Goal: Transaction & Acquisition: Download file/media

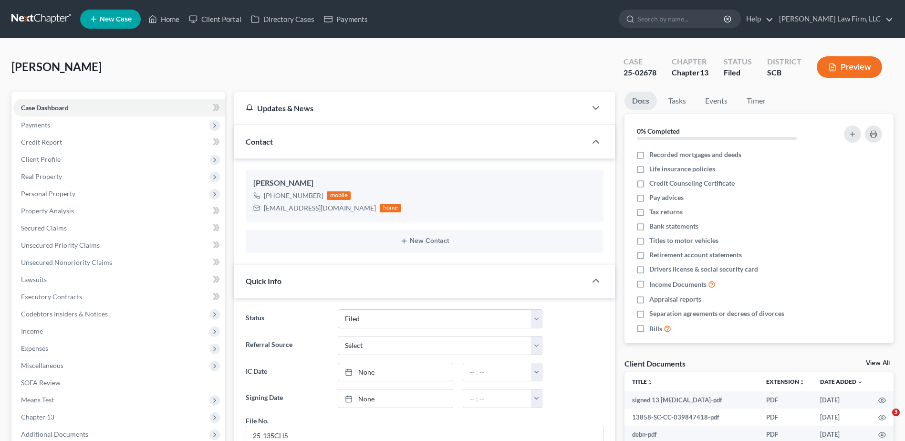
select select "2"
select select "0"
click at [688, 20] on input "search" at bounding box center [681, 19] width 87 height 18
type input "christian"
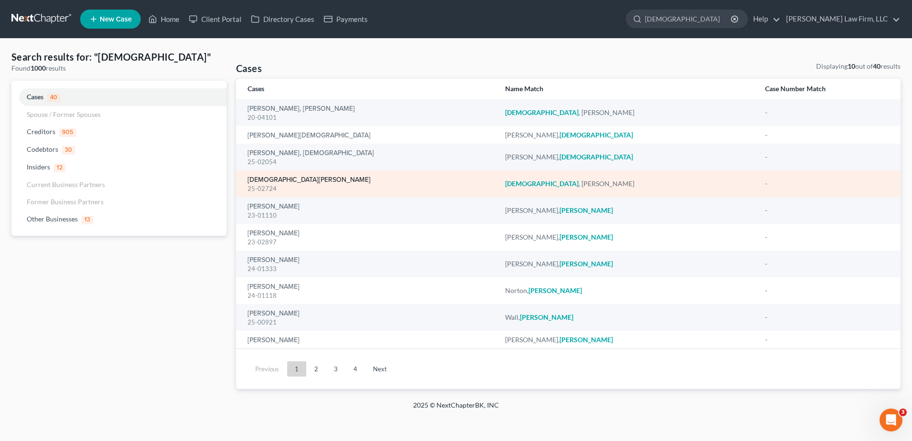
click at [269, 177] on link "[DEMOGRAPHIC_DATA][PERSON_NAME]" at bounding box center [308, 179] width 123 height 7
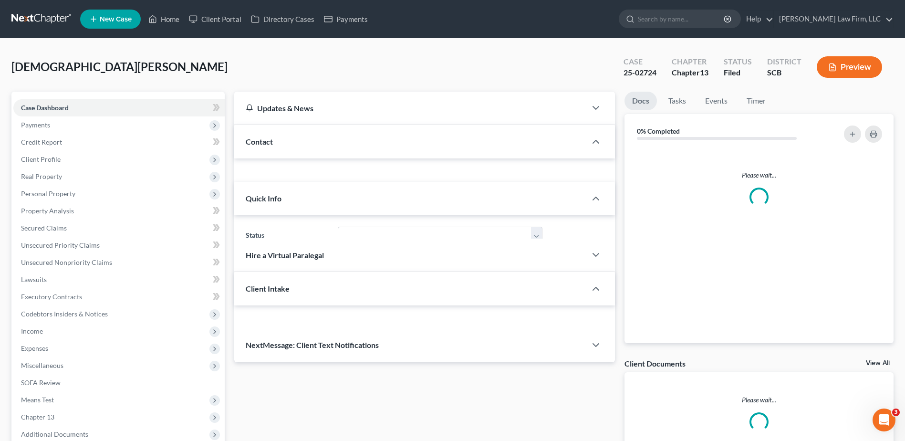
select select "0"
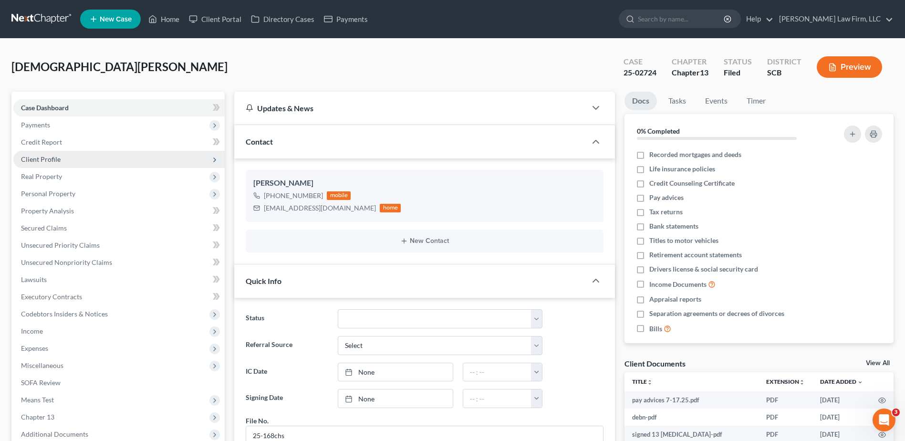
click at [60, 159] on span "Client Profile" at bounding box center [118, 159] width 211 height 17
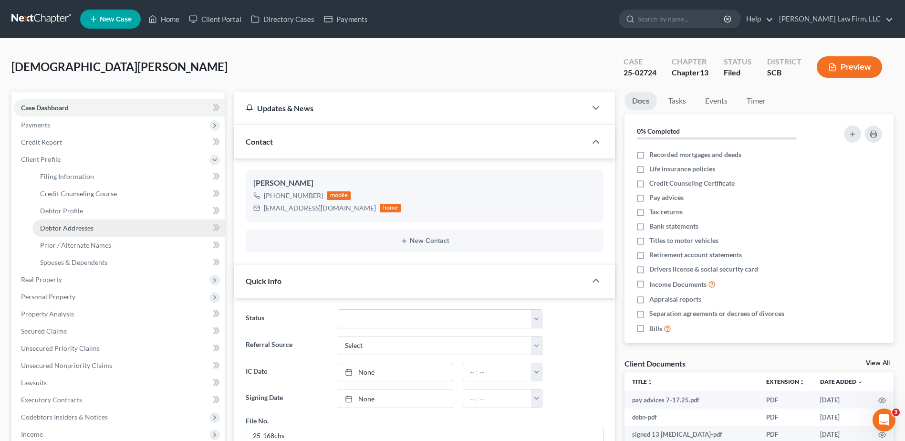
drag, startPoint x: 81, startPoint y: 228, endPoint x: 94, endPoint y: 227, distance: 13.4
click at [81, 228] on span "Debtor Addresses" at bounding box center [66, 228] width 53 height 8
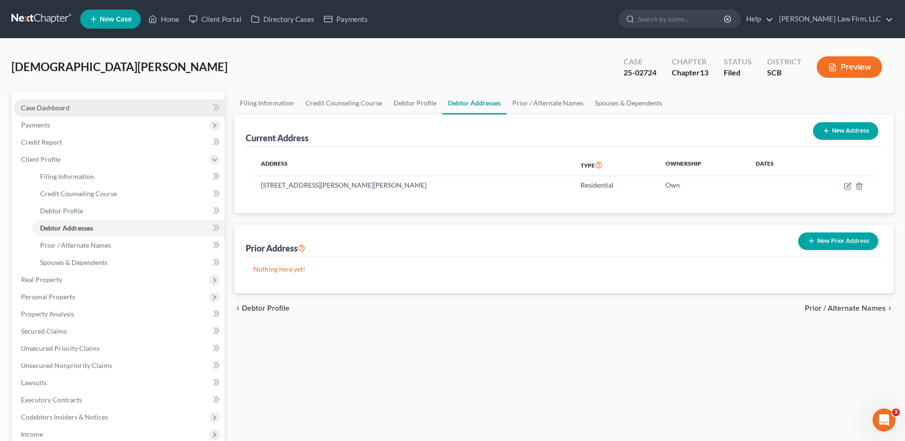
click at [58, 111] on span "Case Dashboard" at bounding box center [45, 107] width 49 height 8
select select "0"
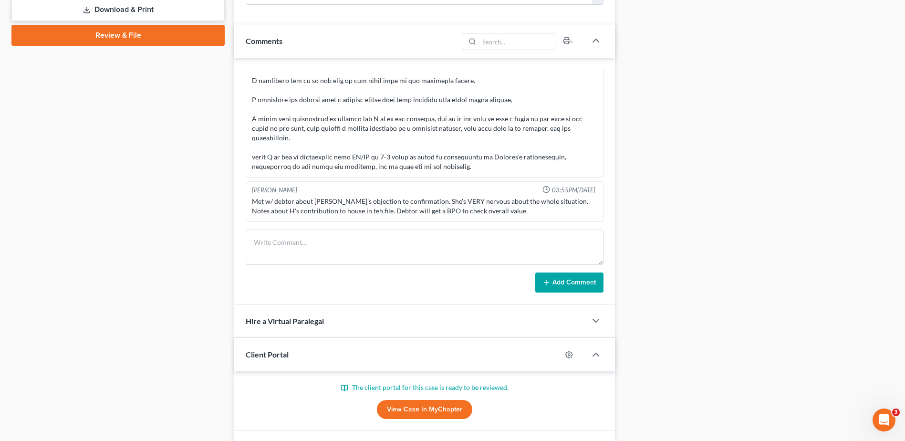
scroll to position [477, 0]
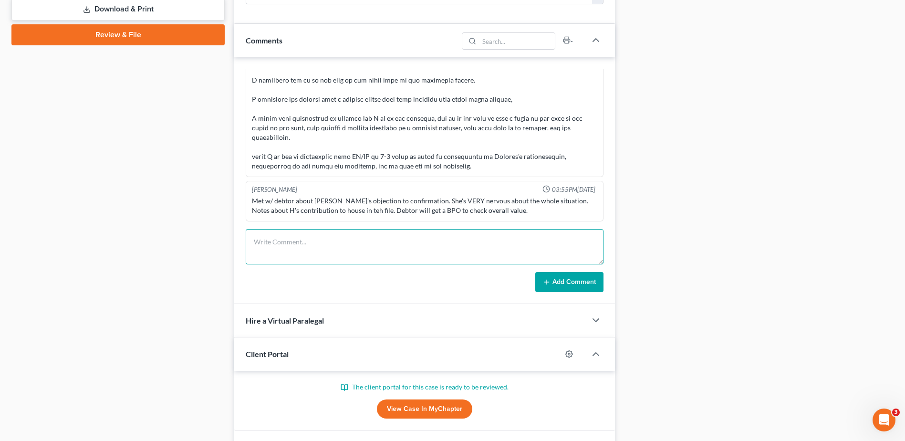
click at [322, 257] on textarea at bounding box center [425, 246] width 358 height 35
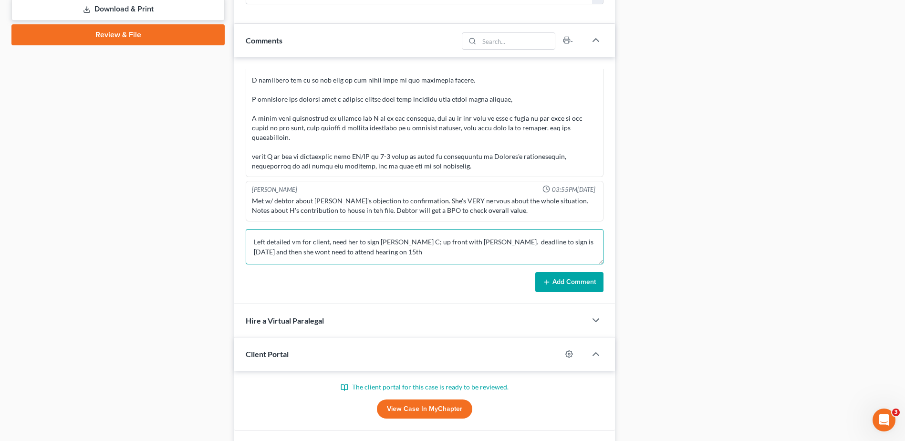
type textarea "Left detailed vm for client, need her to sign Amended C; up front with Sherry. …"
click at [570, 275] on button "Add Comment" at bounding box center [569, 282] width 68 height 20
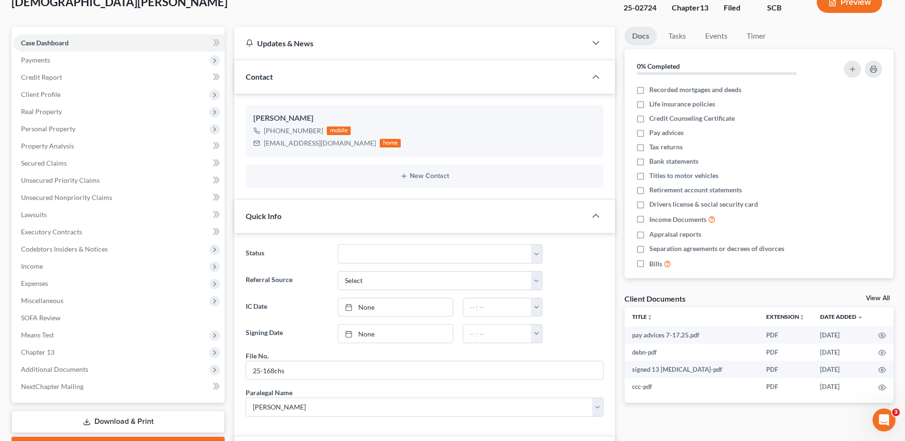
scroll to position [0, 0]
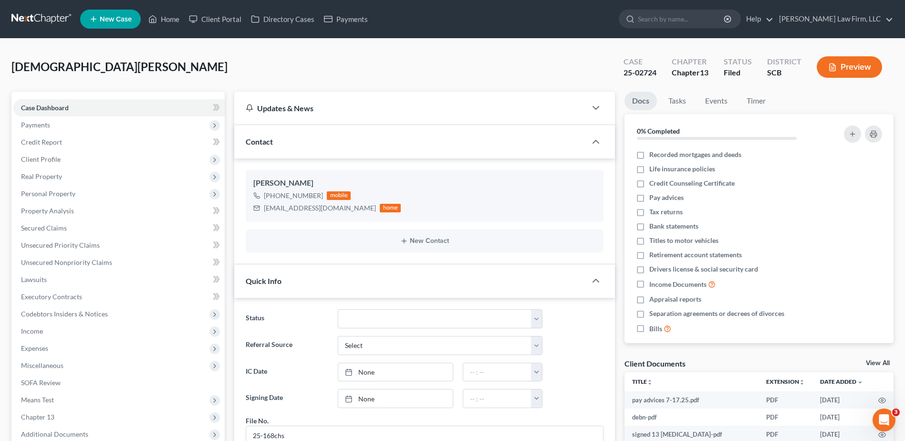
click at [53, 11] on link at bounding box center [41, 18] width 61 height 17
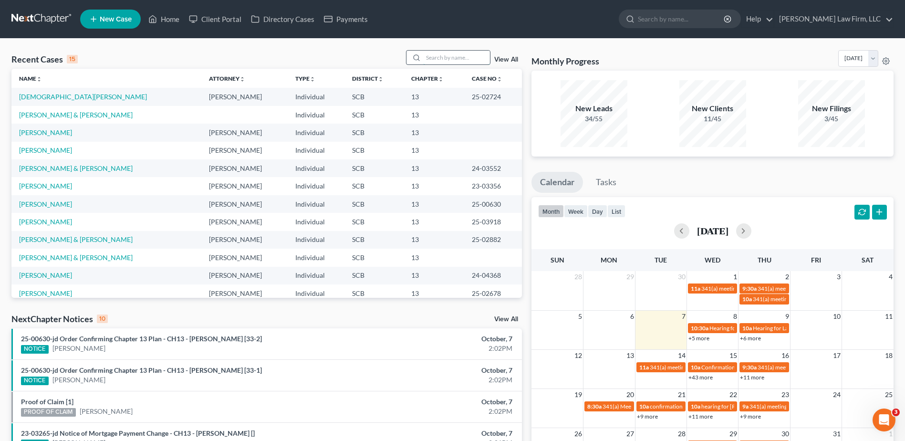
click at [451, 51] on input "search" at bounding box center [456, 58] width 67 height 14
type input "sheets"
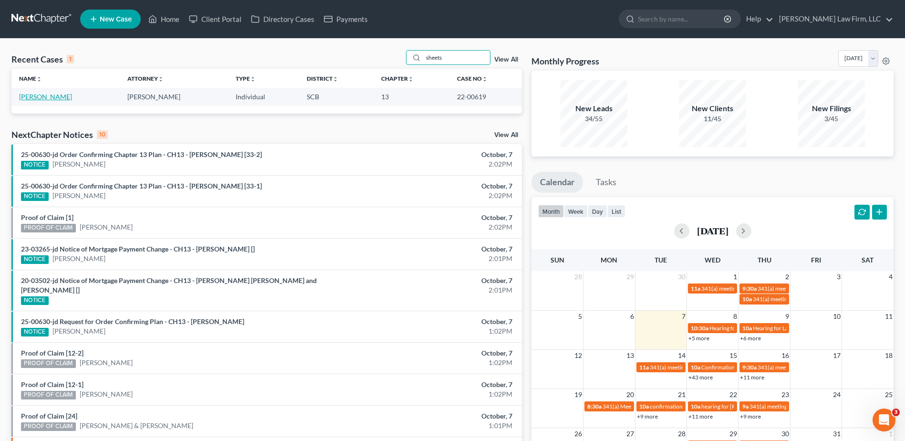
click at [51, 99] on link "[PERSON_NAME]" at bounding box center [45, 97] width 53 height 8
select select "6"
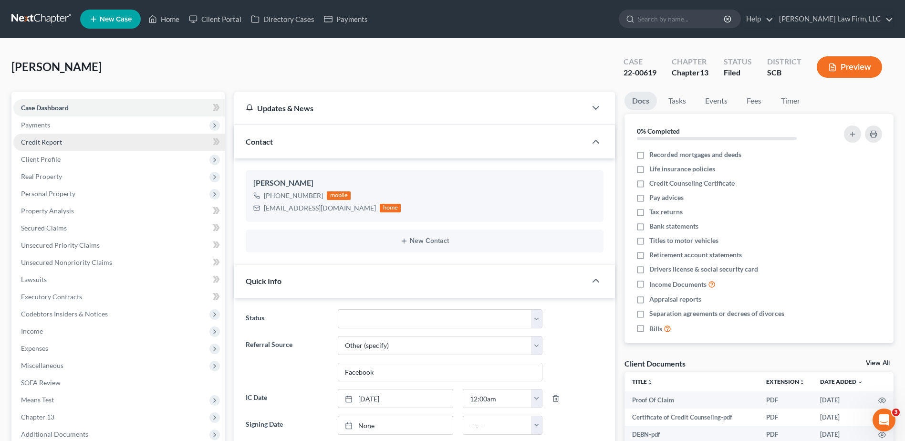
select select "0"
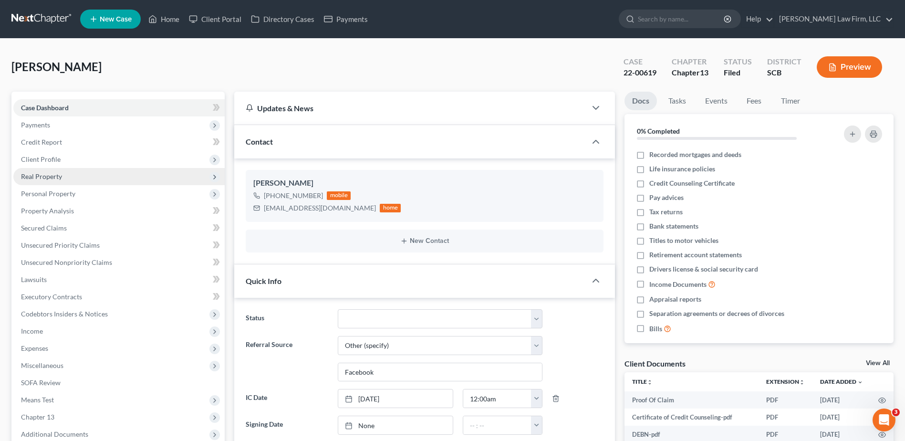
scroll to position [920, 0]
click at [53, 175] on span "Real Property" at bounding box center [41, 176] width 41 height 8
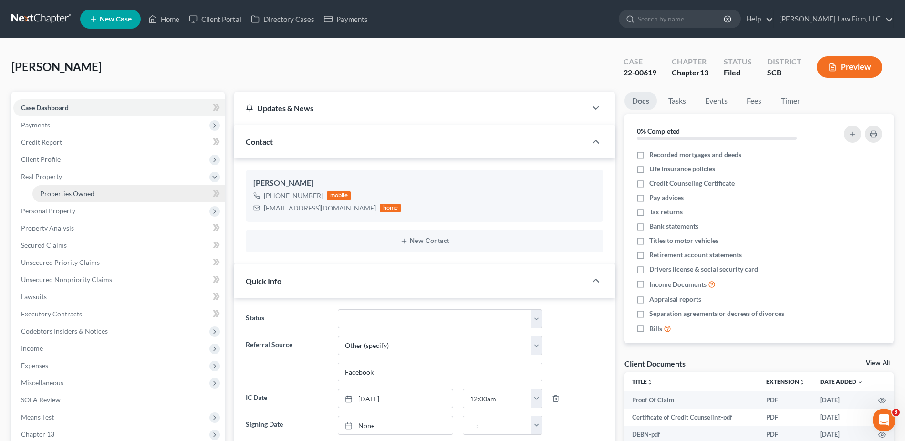
click at [64, 192] on span "Properties Owned" at bounding box center [67, 193] width 54 height 8
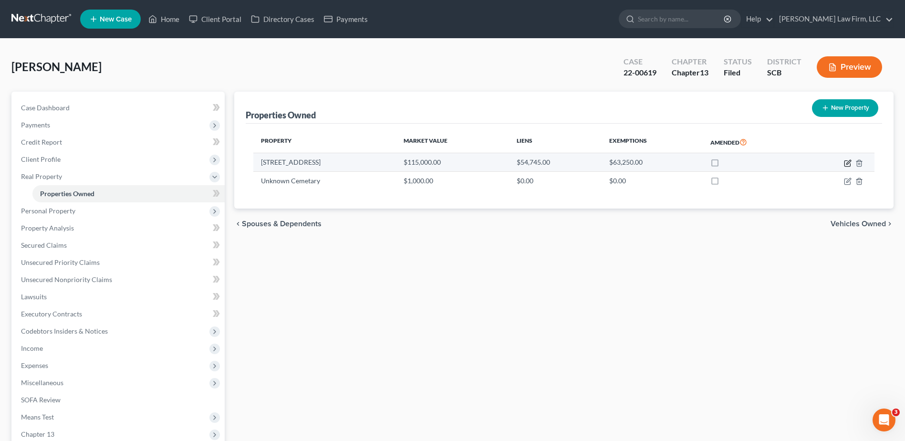
click at [847, 164] on icon "button" at bounding box center [848, 163] width 8 height 8
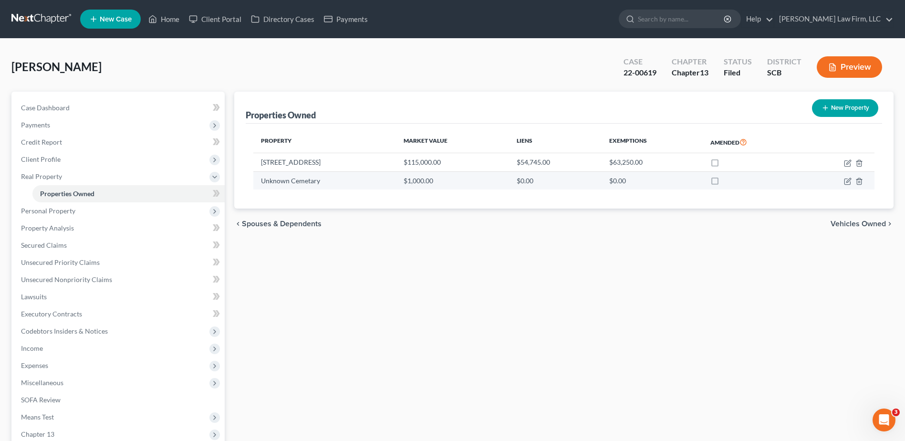
select select "42"
select select "0"
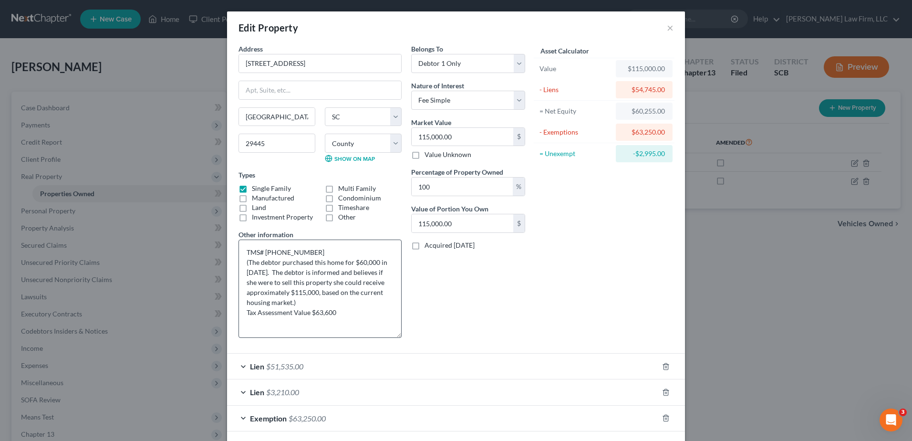
drag, startPoint x: 395, startPoint y: 272, endPoint x: 390, endPoint y: 333, distance: 61.3
click at [393, 335] on textarea "TMS# [PHONE_NUMBER] (The debtor purchased this home for $60,000 in [DATE]. The …" at bounding box center [319, 288] width 163 height 98
drag, startPoint x: 669, startPoint y: 28, endPoint x: 631, endPoint y: 32, distance: 37.4
click at [668, 28] on button "×" at bounding box center [670, 27] width 7 height 11
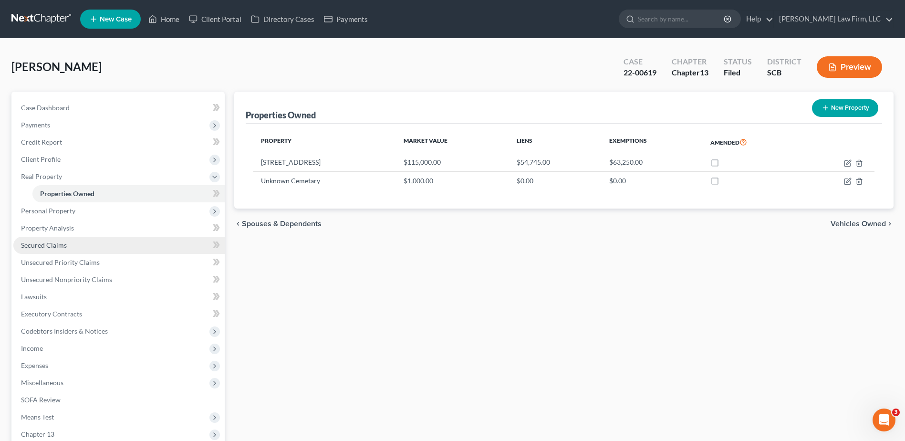
click at [48, 242] on span "Secured Claims" at bounding box center [44, 245] width 46 height 8
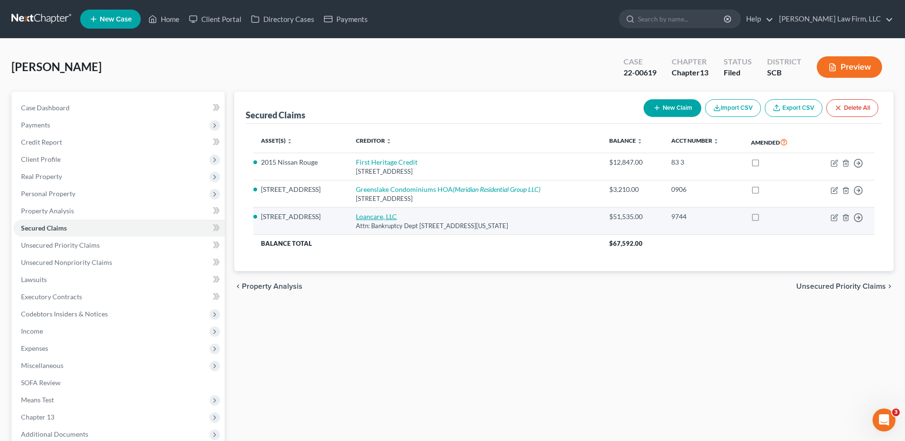
click at [394, 217] on link "Loancare, LLC" at bounding box center [376, 216] width 41 height 8
select select "48"
select select "0"
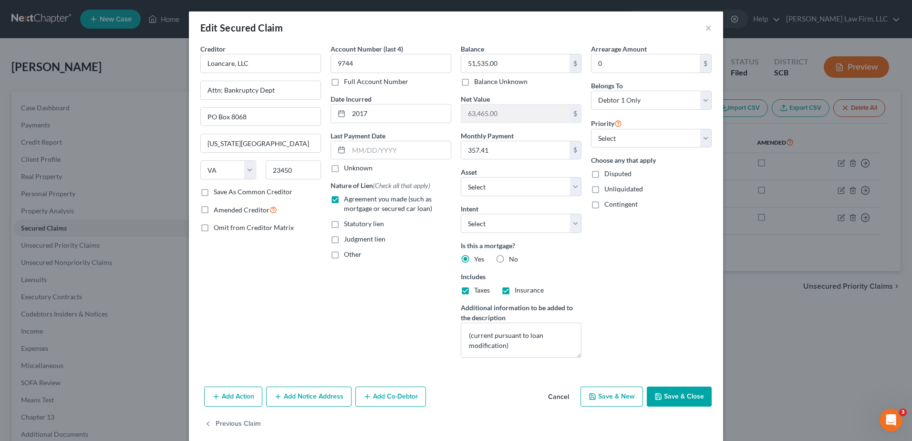
click at [700, 23] on div "Edit Secured Claim ×" at bounding box center [456, 27] width 534 height 32
click at [705, 27] on button "×" at bounding box center [708, 27] width 7 height 11
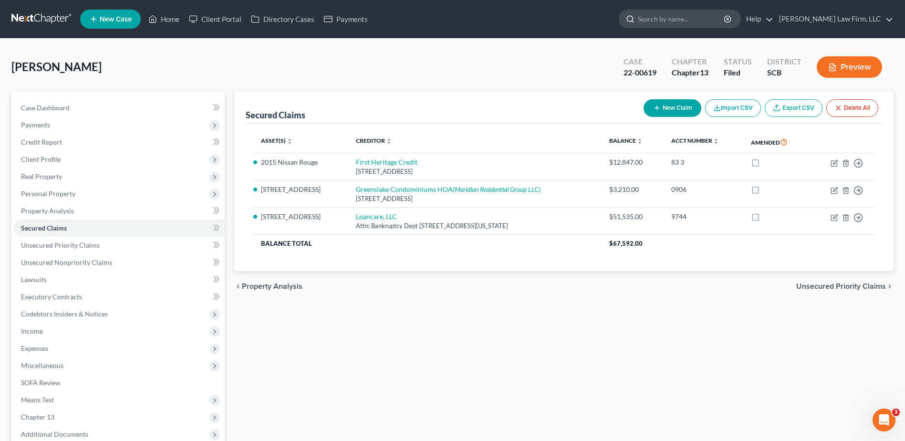
click at [690, 20] on input "search" at bounding box center [681, 19] width 87 height 18
click at [48, 107] on span "Case Dashboard" at bounding box center [45, 107] width 49 height 8
select select "6"
select select "0"
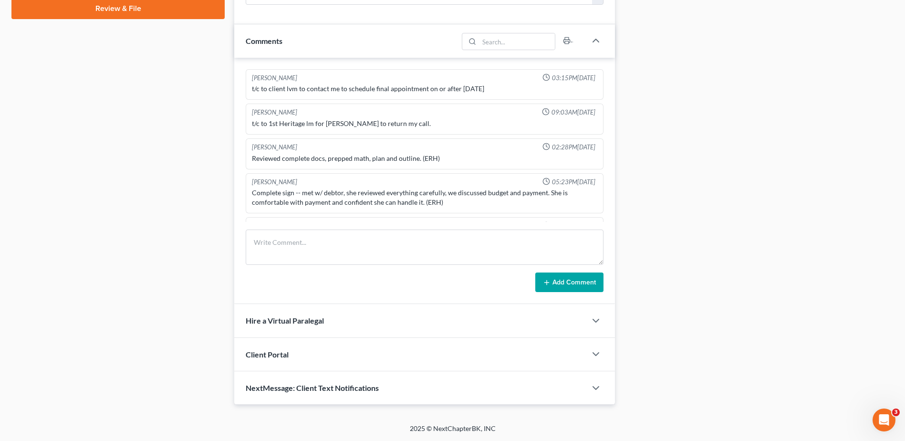
scroll to position [920, 0]
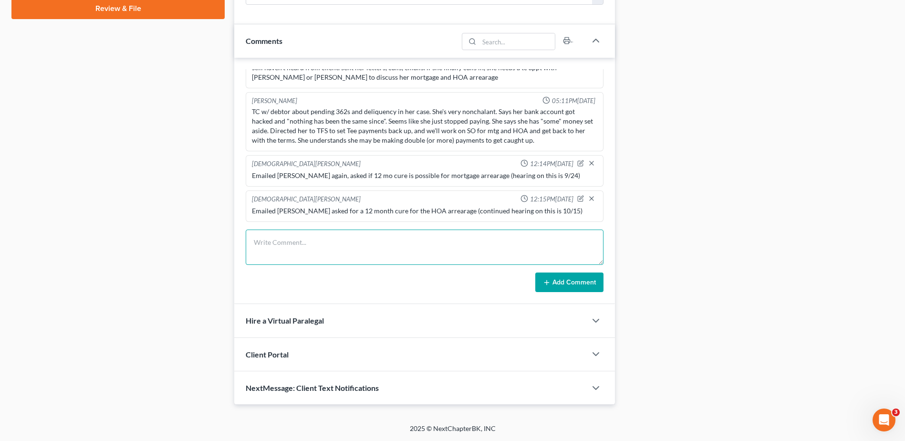
click at [292, 248] on textarea at bounding box center [425, 246] width 358 height 35
type textarea "E"
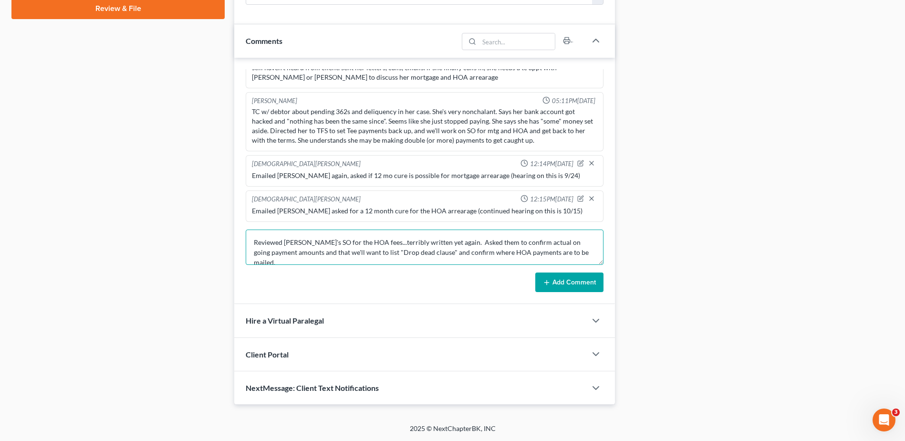
type textarea "Reviewed Roman's SO for the HOA fees...terribly written yet again. Asked them t…"
click at [564, 277] on button "Add Comment" at bounding box center [569, 282] width 68 height 20
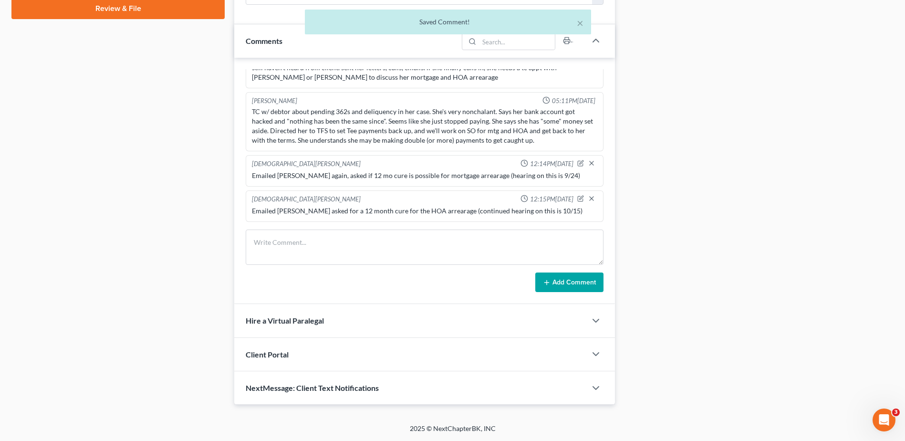
scroll to position [965, 0]
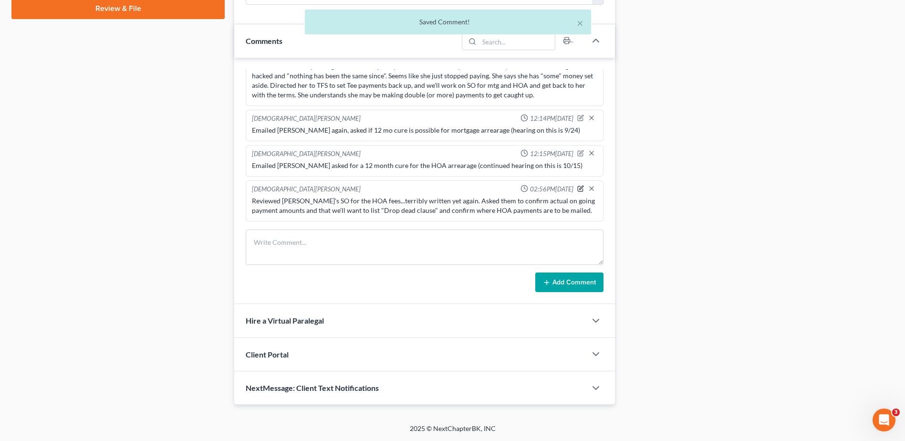
click at [577, 186] on icon "button" at bounding box center [580, 188] width 7 height 7
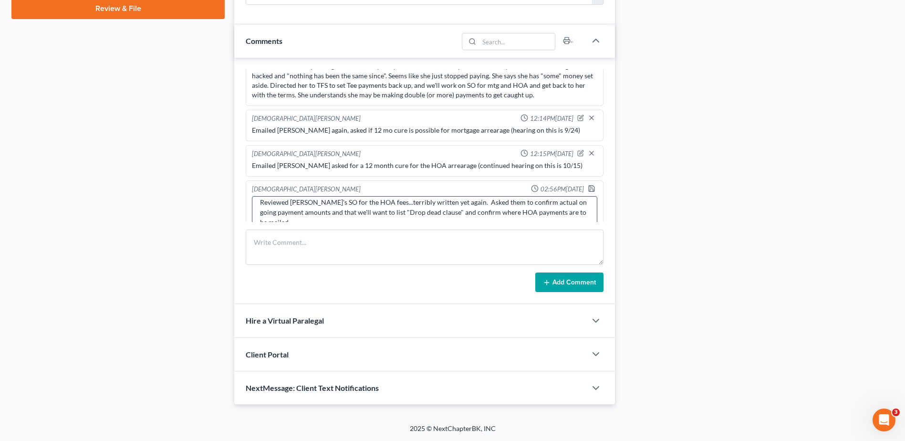
scroll to position [10, 0]
click at [543, 216] on textarea "Reviewed Roman's SO for the HOA fees...terribly written yet again. Asked them t…" at bounding box center [424, 213] width 345 height 35
click at [417, 215] on textarea "Reviewed Roman's SO for the HOA fees...terribly written yet again. Asked them t…" at bounding box center [424, 212] width 345 height 35
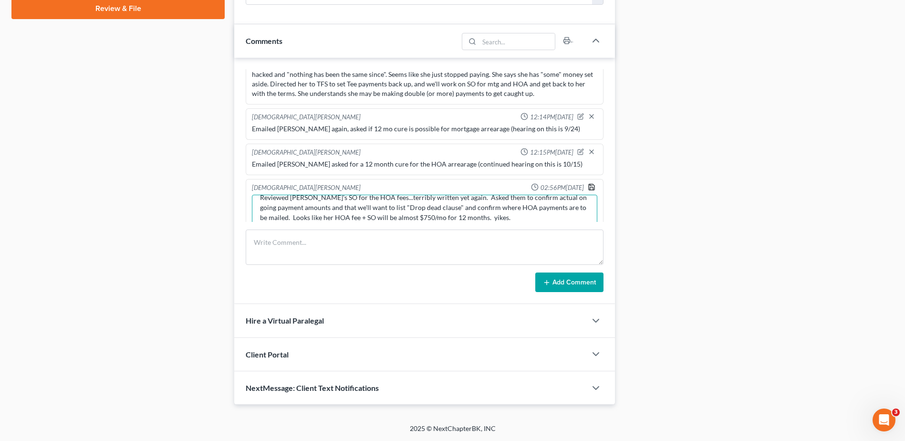
type textarea "Reviewed Roman's SO for the HOA fees...terribly written yet again. Asked them t…"
click at [588, 184] on icon "button" at bounding box center [592, 187] width 8 height 8
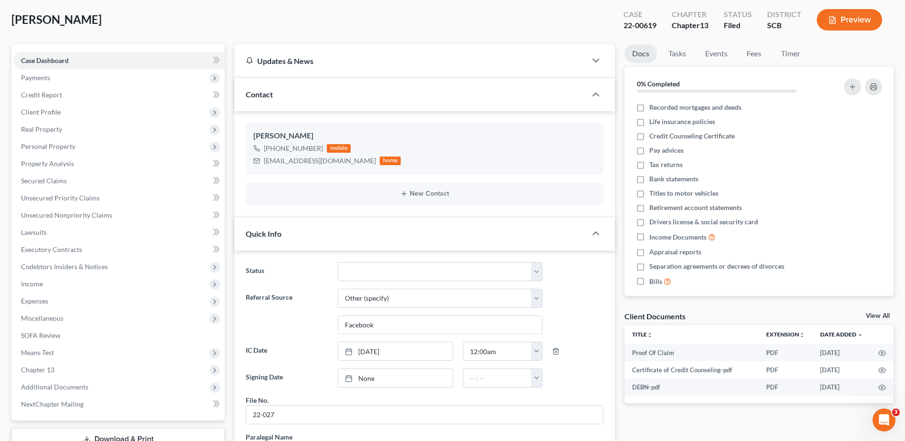
scroll to position [0, 0]
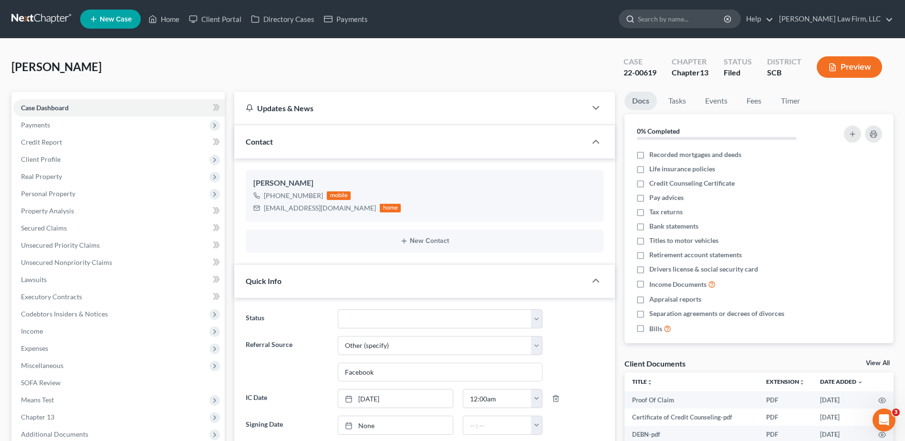
click at [691, 16] on input "search" at bounding box center [681, 19] width 87 height 18
type input "ward"
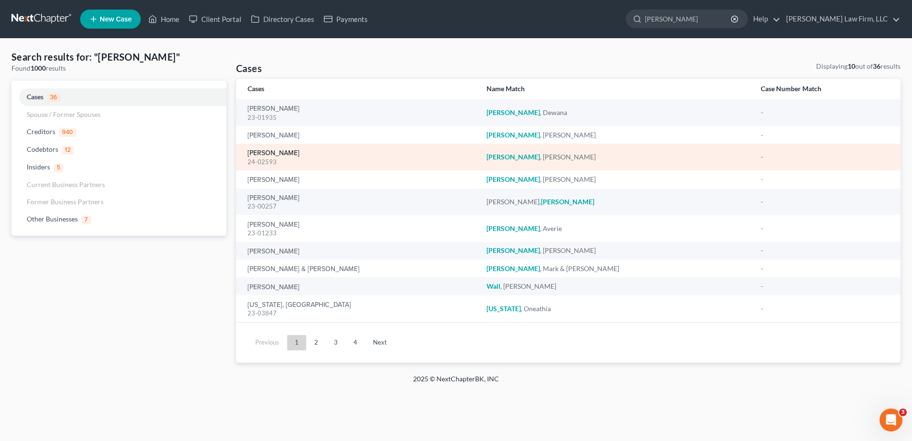
drag, startPoint x: 270, startPoint y: 153, endPoint x: 284, endPoint y: 154, distance: 13.9
click at [270, 153] on link "Ward, Jamie" at bounding box center [273, 153] width 52 height 7
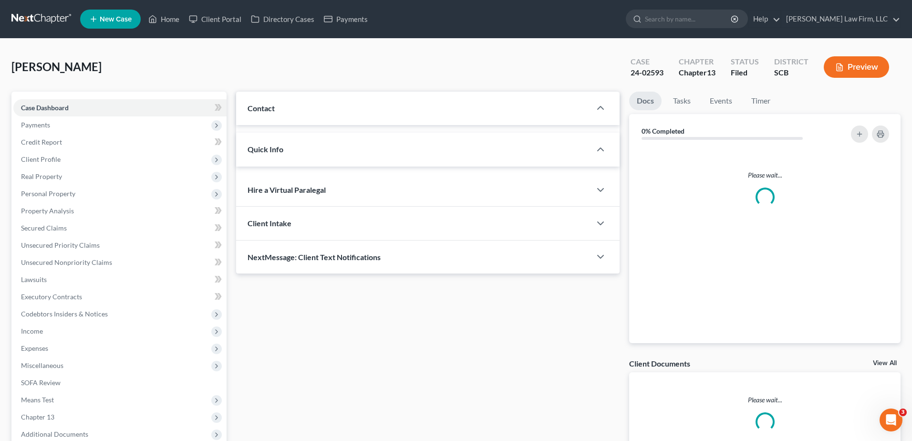
select select "0"
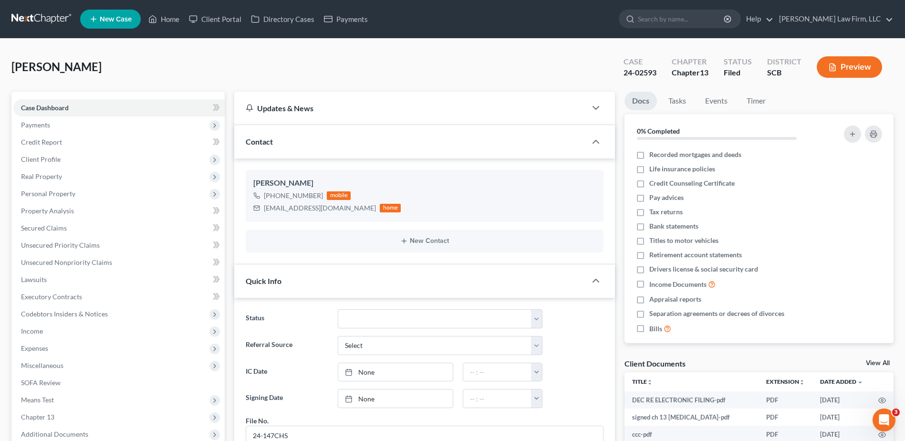
scroll to position [306, 0]
drag, startPoint x: 40, startPoint y: 228, endPoint x: 59, endPoint y: 228, distance: 19.1
click at [41, 229] on span "Secured Claims" at bounding box center [44, 228] width 46 height 8
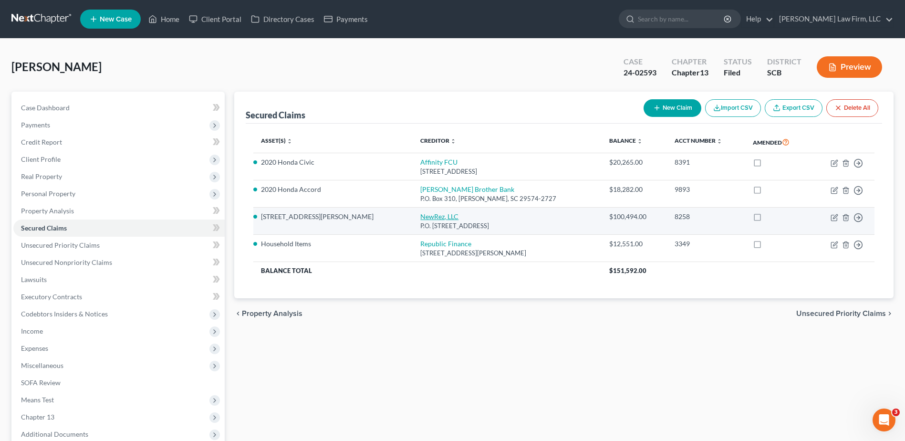
click at [420, 217] on link "NewRez, LLC" at bounding box center [439, 216] width 38 height 8
select select "42"
select select "3"
select select "0"
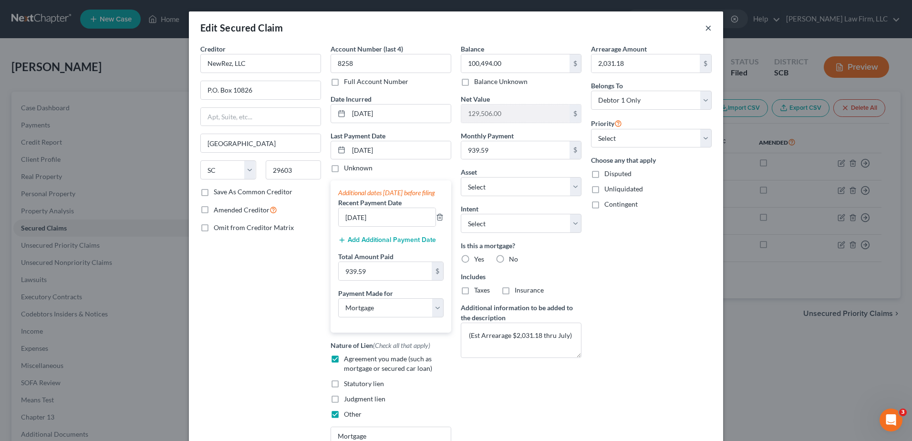
click at [705, 28] on button "×" at bounding box center [708, 27] width 7 height 11
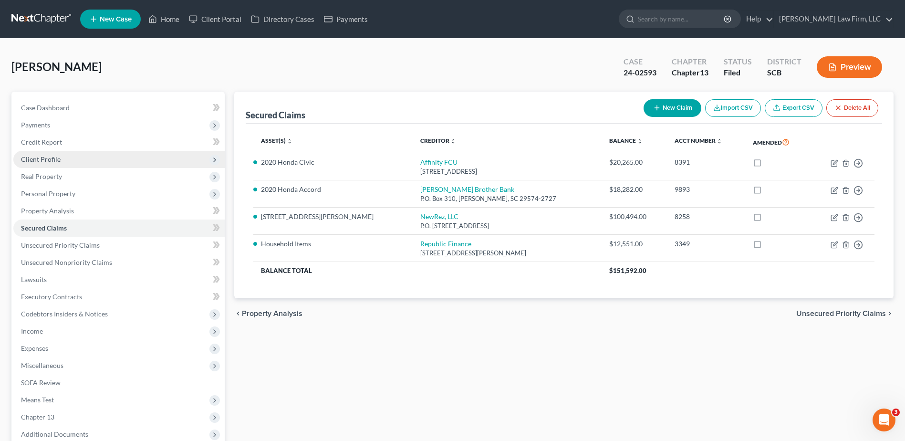
click at [35, 162] on span "Client Profile" at bounding box center [41, 159] width 40 height 8
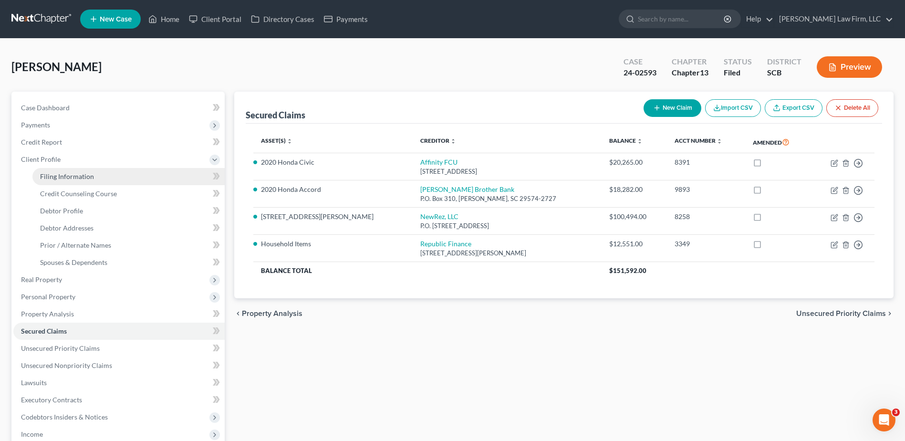
click at [68, 179] on span "Filing Information" at bounding box center [67, 176] width 54 height 8
select select "1"
select select "0"
select select "3"
select select "42"
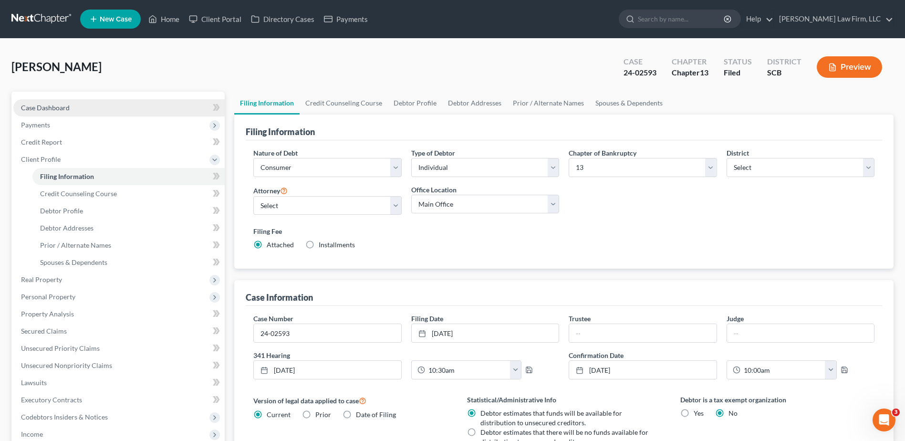
click at [56, 110] on span "Case Dashboard" at bounding box center [45, 107] width 49 height 8
select select "0"
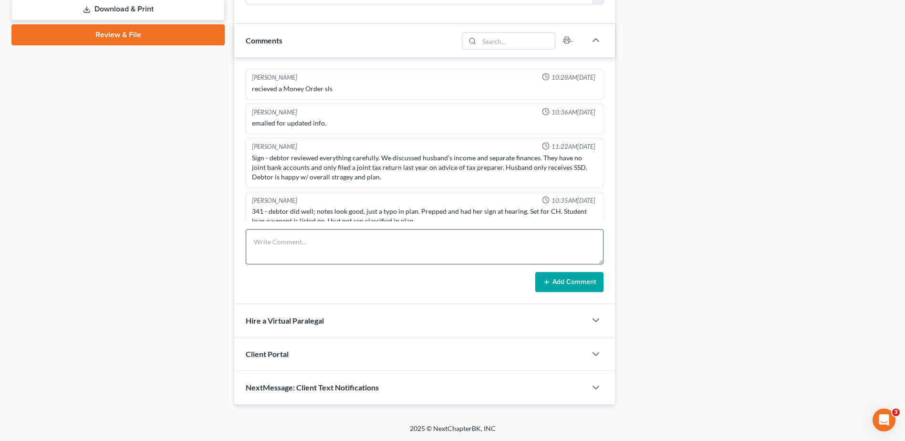
scroll to position [306, 0]
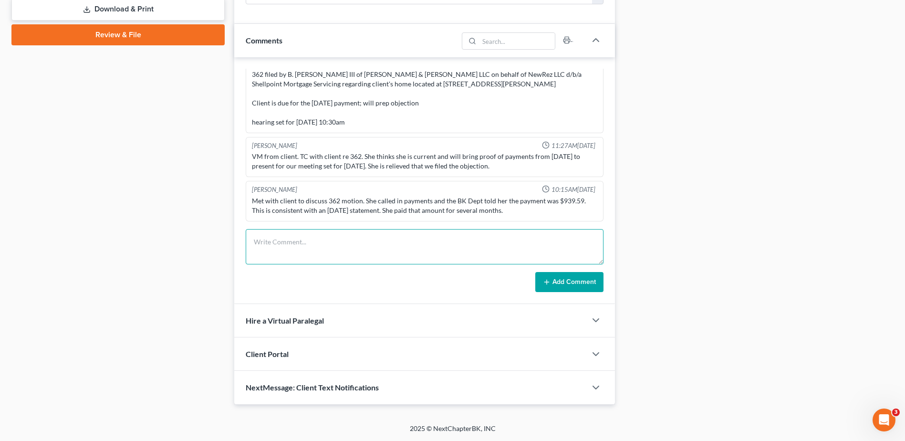
click at [320, 247] on textarea at bounding box center [425, 246] width 358 height 35
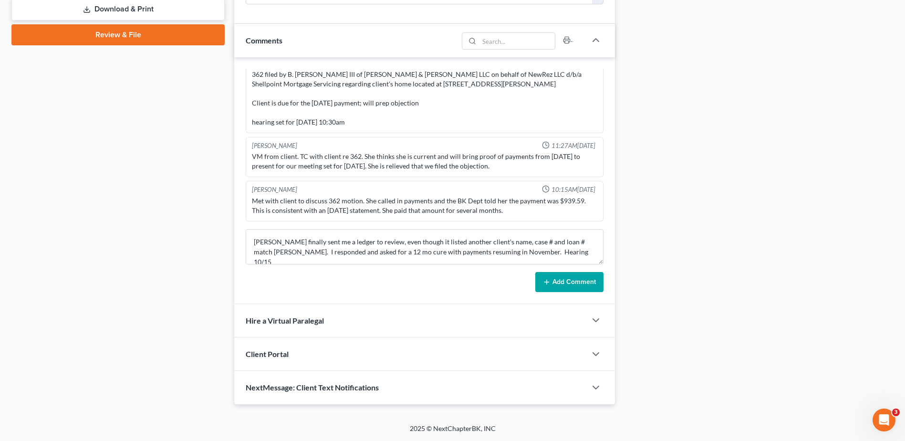
drag, startPoint x: 604, startPoint y: 284, endPoint x: 577, endPoint y: 283, distance: 26.7
click at [602, 285] on div "Sherry Sutton 10:28AM, 07/12/2024 recieved a Money Order sls Shawnda Engram 10:…" at bounding box center [424, 180] width 381 height 247
click at [545, 254] on textarea "Eric finally sent me a ledger to review, even though it listed another client's…" at bounding box center [425, 246] width 358 height 35
type textarea "Eric finally sent me a ledger to review, even though it listed another client's…"
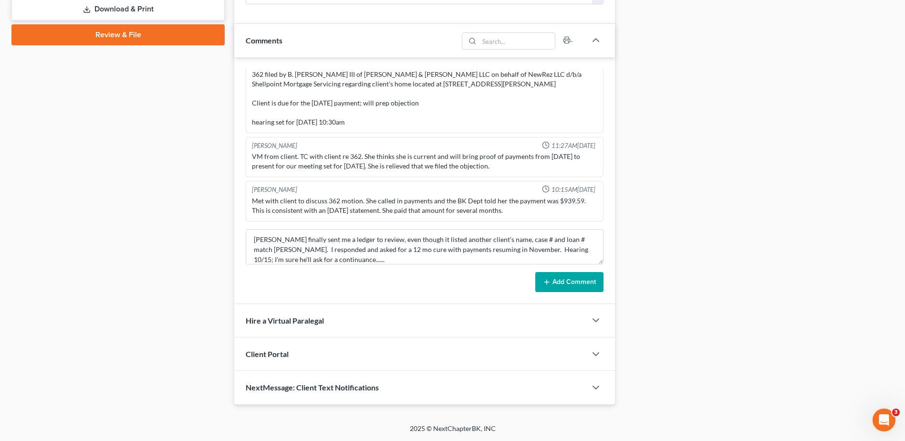
click at [560, 281] on button "Add Comment" at bounding box center [569, 282] width 68 height 20
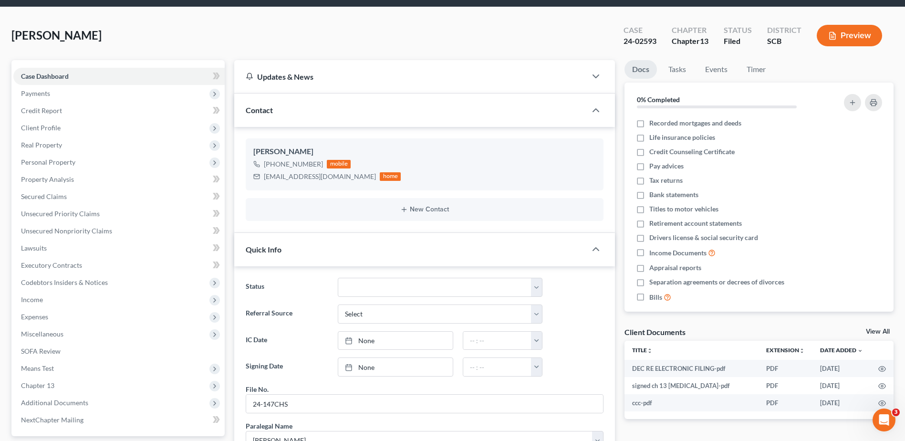
scroll to position [0, 0]
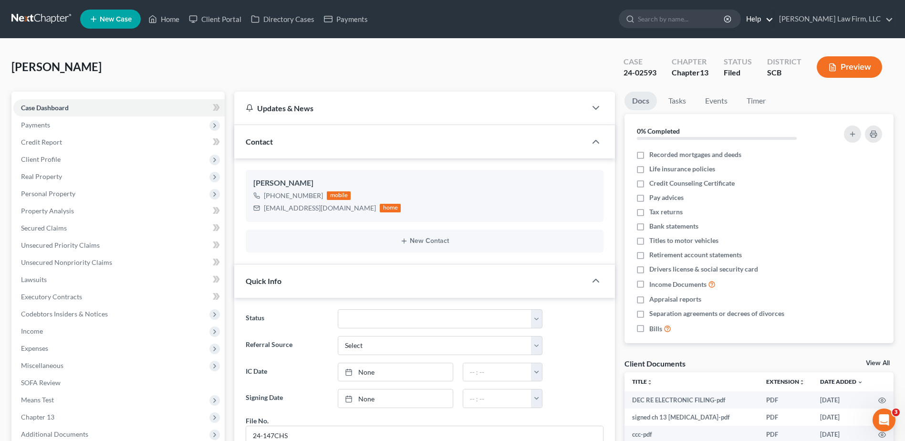
drag, startPoint x: 730, startPoint y: 22, endPoint x: 789, endPoint y: 27, distance: 58.8
click at [741, 22] on div at bounding box center [680, 19] width 122 height 19
type input "t"
type input "rlt"
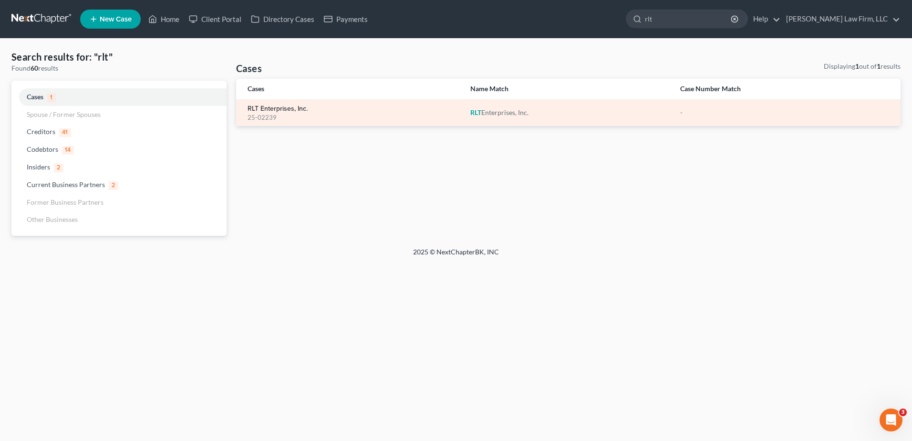
click at [268, 108] on link "RLT Enterprises, Inc." at bounding box center [277, 108] width 60 height 7
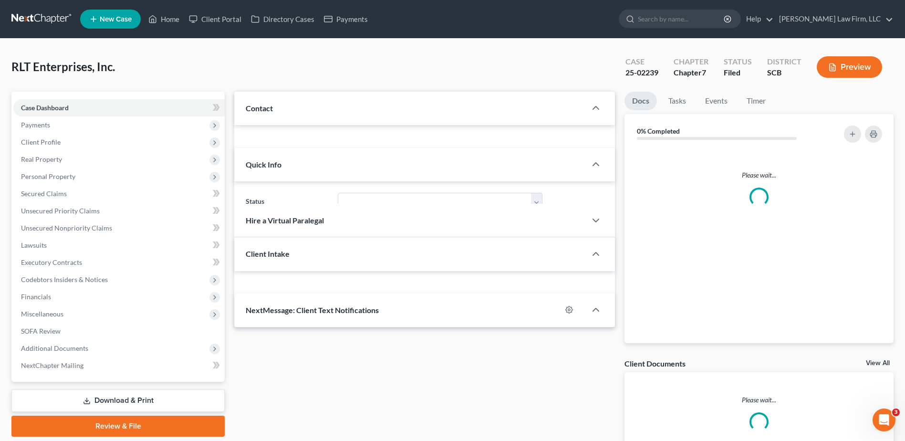
select select "0"
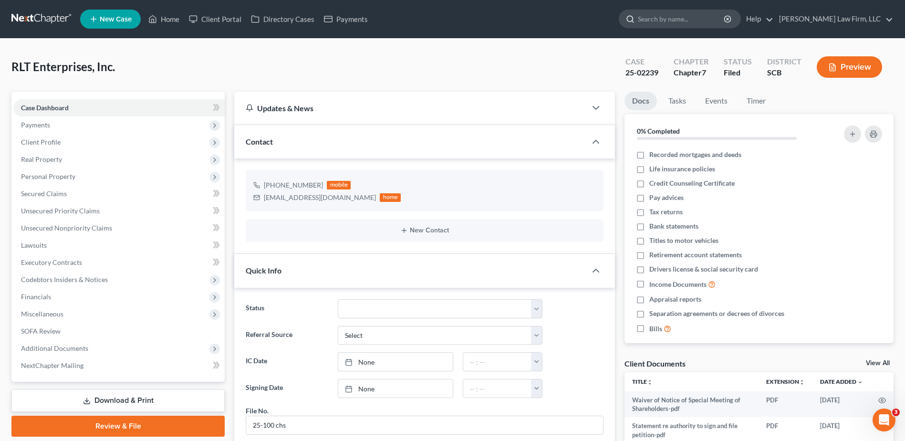
click at [677, 17] on input "search" at bounding box center [681, 19] width 87 height 18
type input "dean"
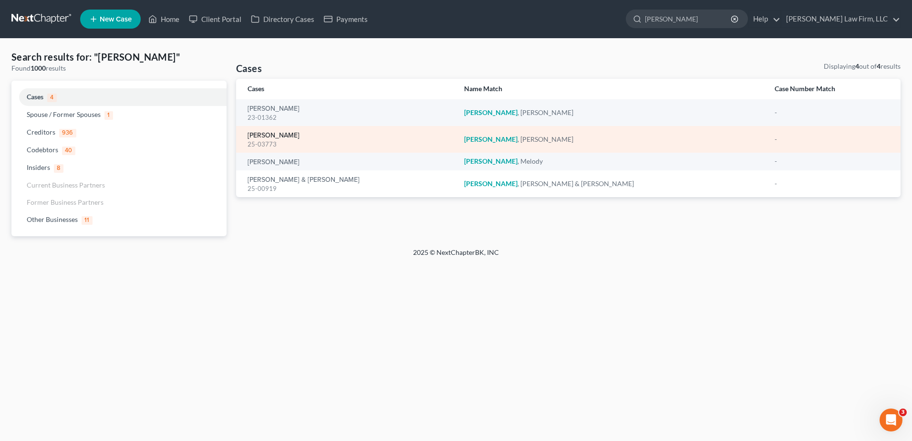
click at [275, 134] on link "[PERSON_NAME]" at bounding box center [273, 135] width 52 height 7
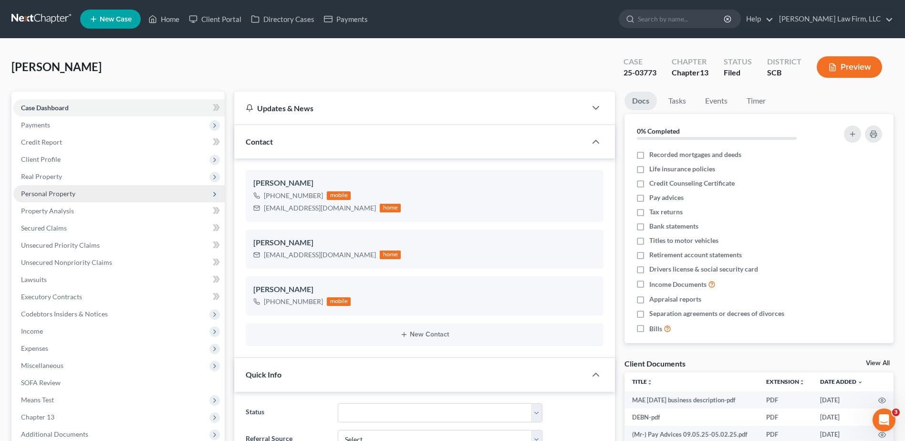
click at [52, 189] on span "Personal Property" at bounding box center [48, 193] width 54 height 8
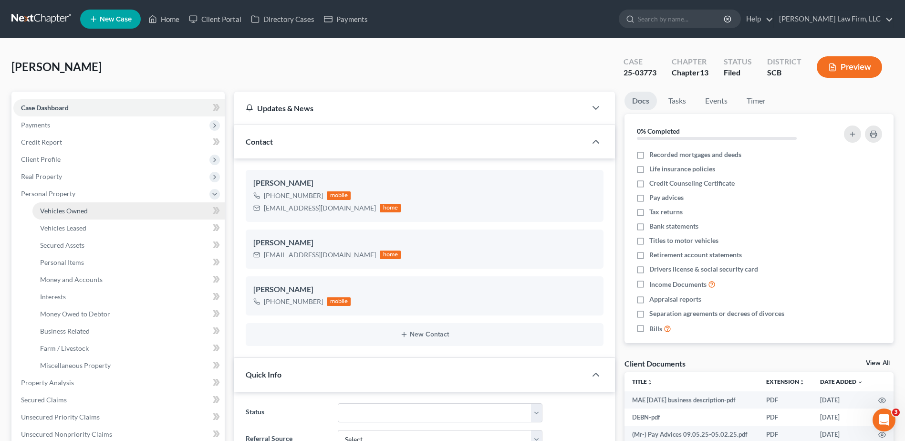
click at [65, 207] on span "Vehicles Owned" at bounding box center [64, 210] width 48 height 8
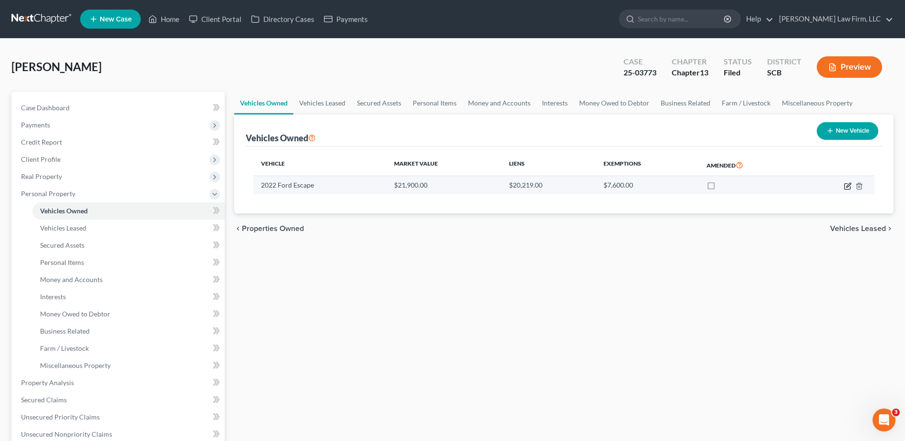
click at [849, 187] on icon "button" at bounding box center [848, 186] width 8 height 8
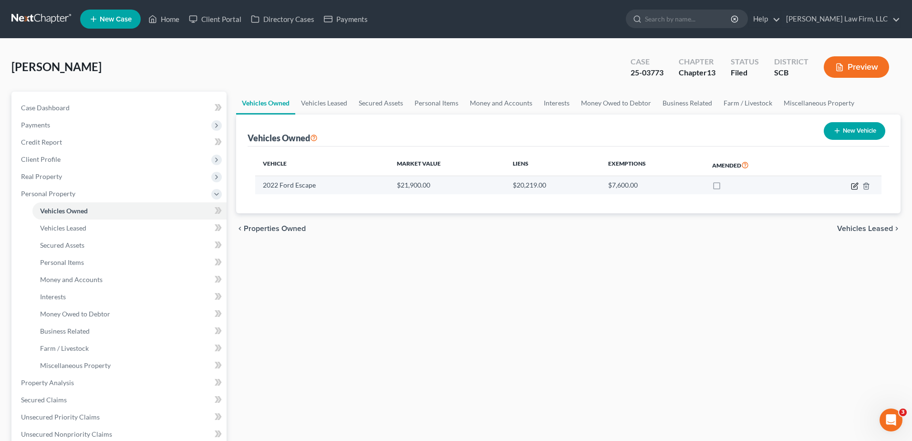
select select "0"
select select "4"
select select "2"
select select "0"
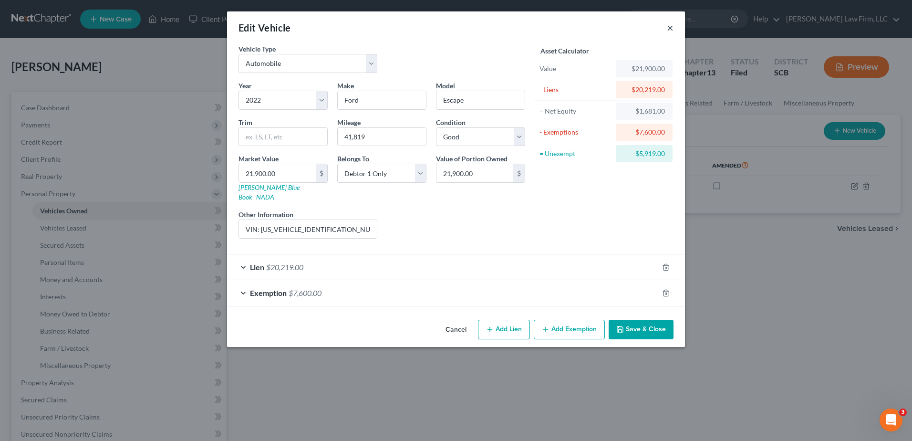
click at [669, 29] on button "×" at bounding box center [670, 27] width 7 height 11
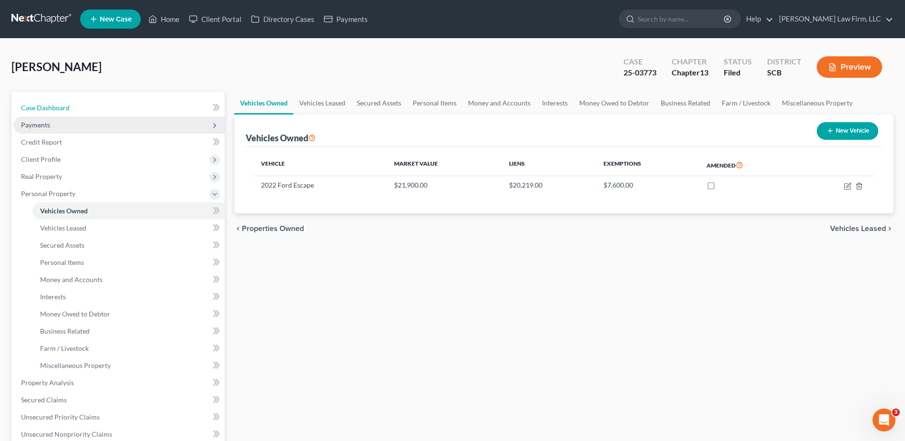
click at [41, 103] on link "Case Dashboard" at bounding box center [118, 107] width 211 height 17
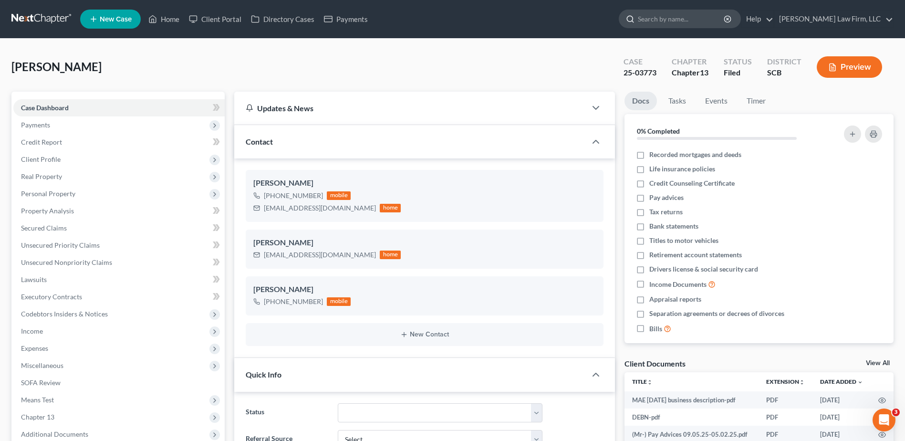
click at [692, 21] on input "search" at bounding box center [681, 19] width 87 height 18
type input "stokes"
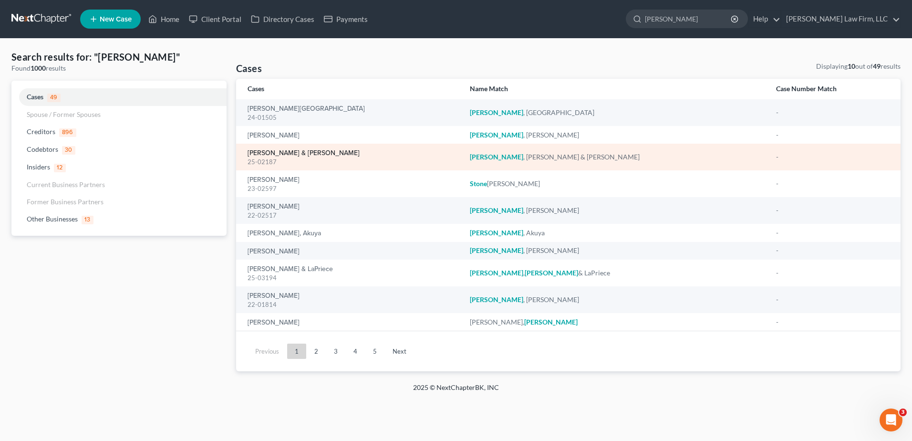
click at [271, 154] on link "[PERSON_NAME] & [PERSON_NAME]" at bounding box center [303, 153] width 112 height 7
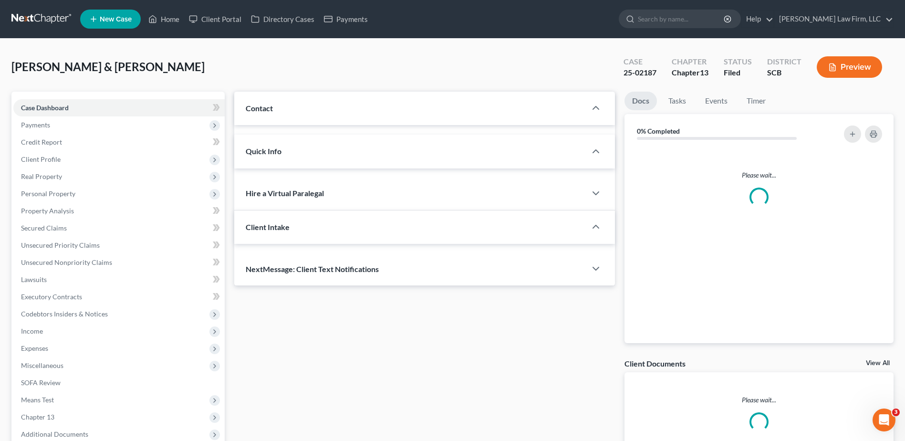
select select "1"
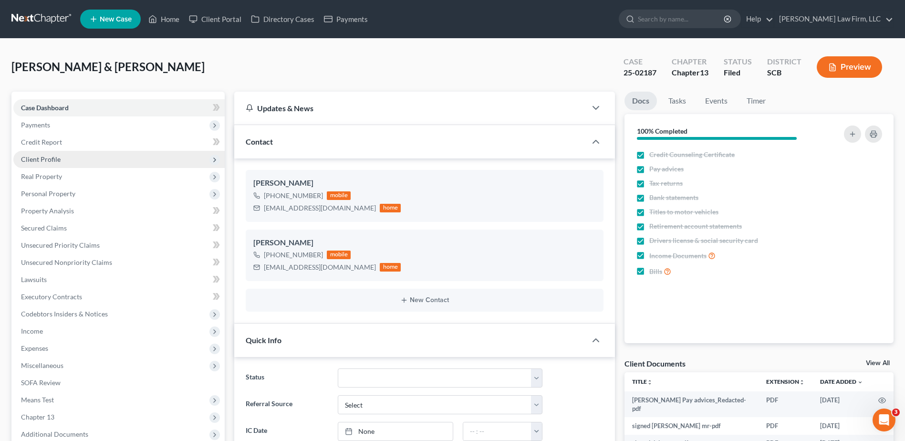
scroll to position [578, 0]
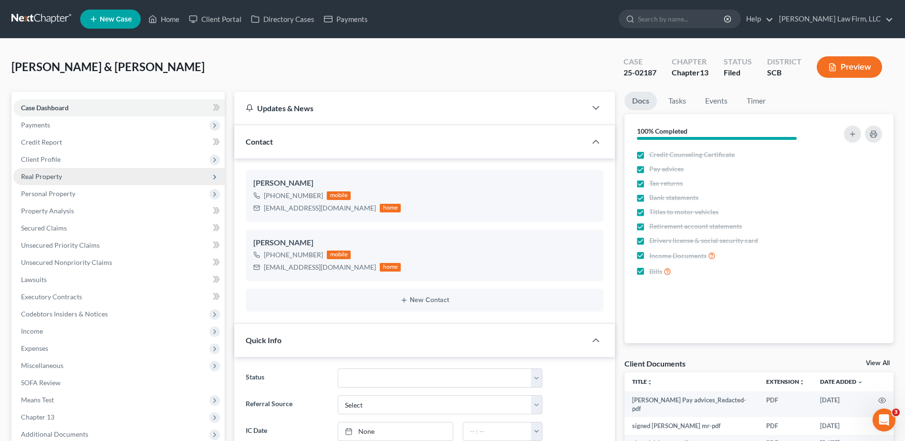
drag, startPoint x: 48, startPoint y: 155, endPoint x: 54, endPoint y: 168, distance: 14.3
click at [48, 155] on span "Client Profile" at bounding box center [41, 159] width 40 height 8
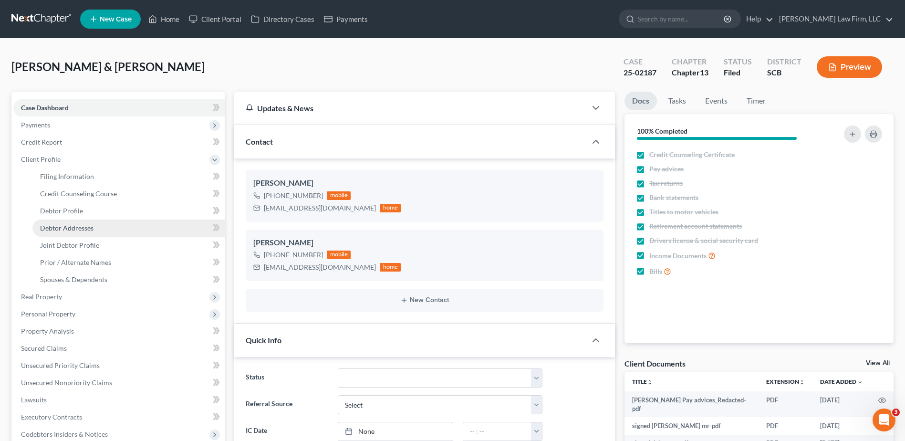
click at [75, 227] on span "Debtor Addresses" at bounding box center [66, 228] width 53 height 8
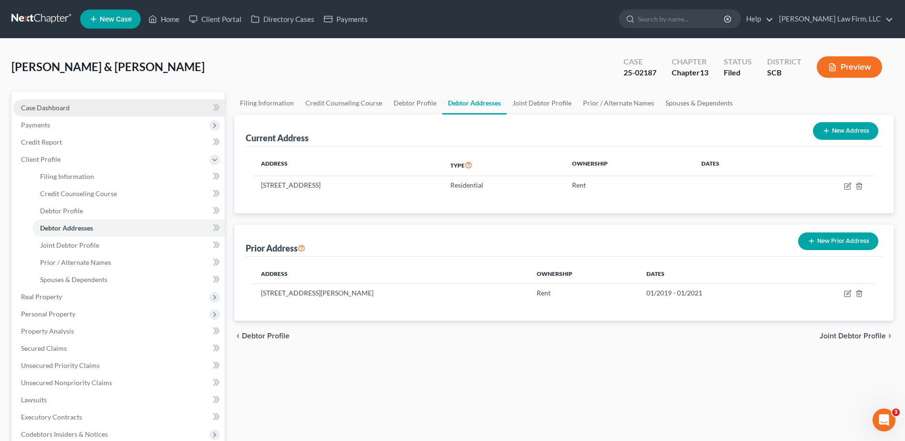
click at [43, 110] on span "Case Dashboard" at bounding box center [45, 107] width 49 height 8
select select "1"
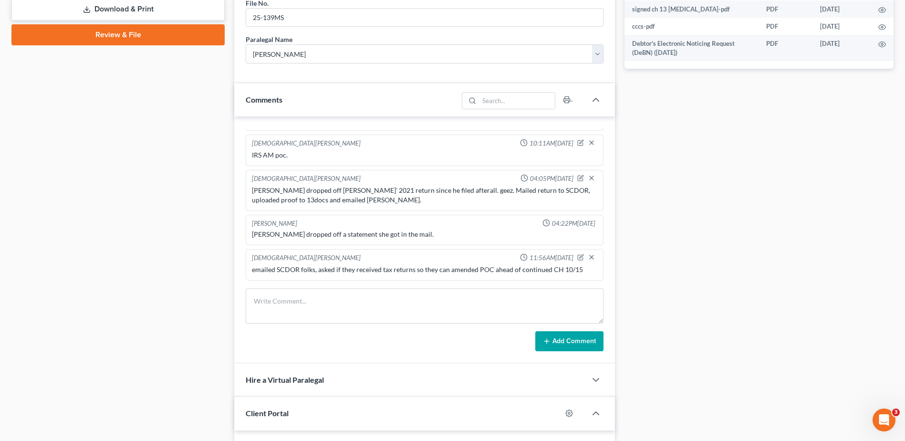
scroll to position [605, 0]
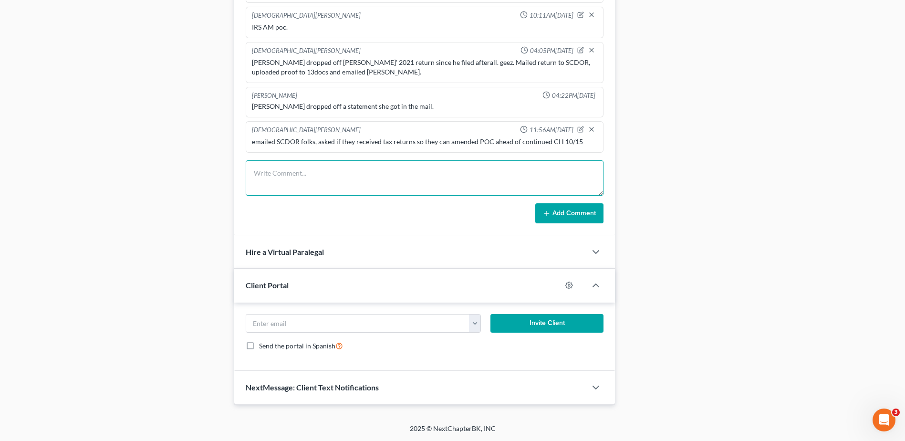
click at [293, 173] on textarea at bounding box center [425, 177] width 358 height 35
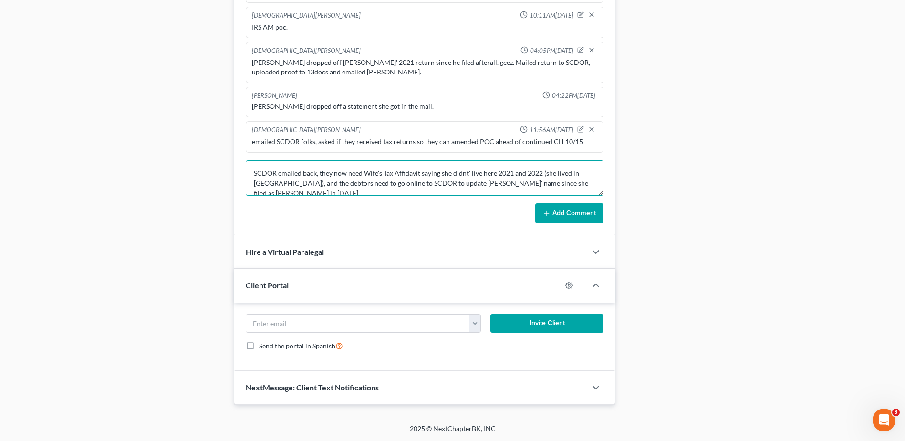
type textarea "SCDOR emailed back, they now need Wife's Tax Affidavit saying she didnt' live h…"
click at [558, 215] on button "Add Comment" at bounding box center [569, 213] width 68 height 20
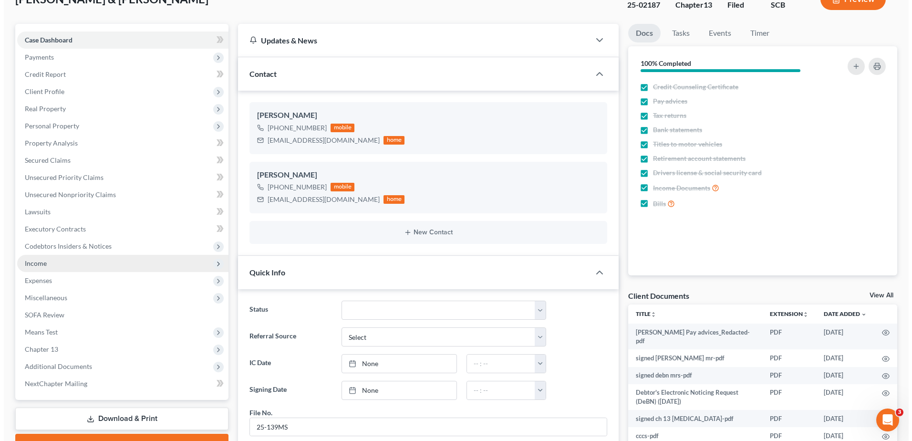
scroll to position [0, 0]
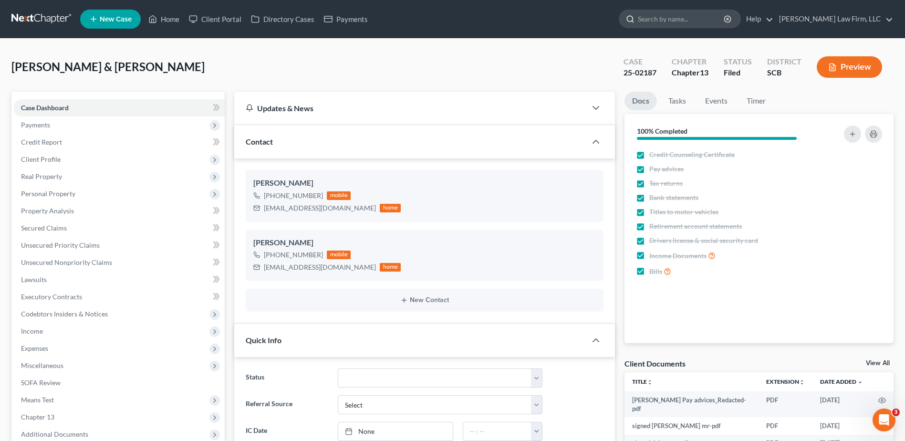
click at [689, 15] on input "search" at bounding box center [681, 19] width 87 height 18
type input "hernandez"
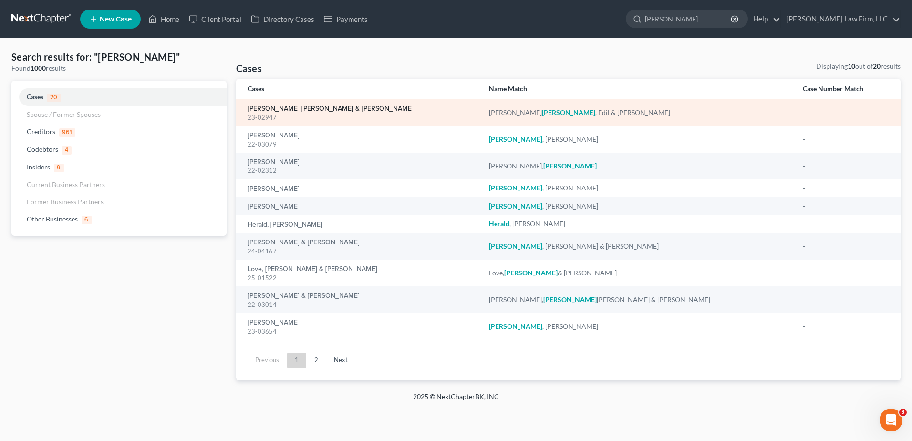
click at [285, 109] on link "[PERSON_NAME] [PERSON_NAME] & [PERSON_NAME]" at bounding box center [330, 108] width 166 height 7
select select "4"
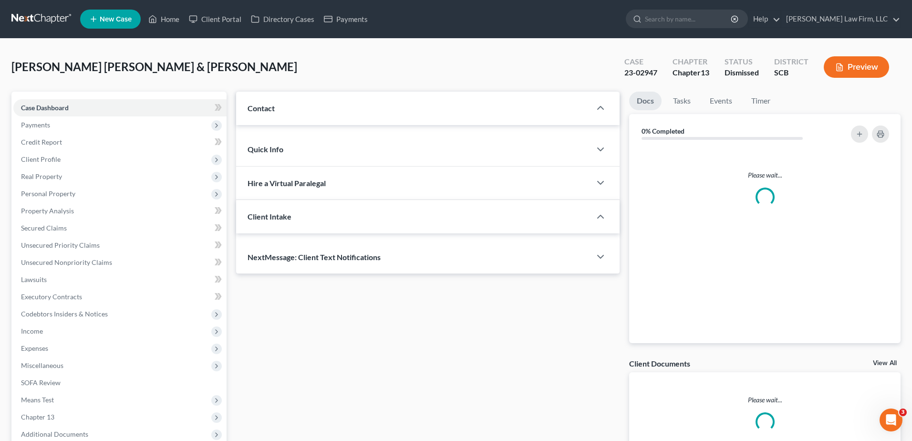
select select "3"
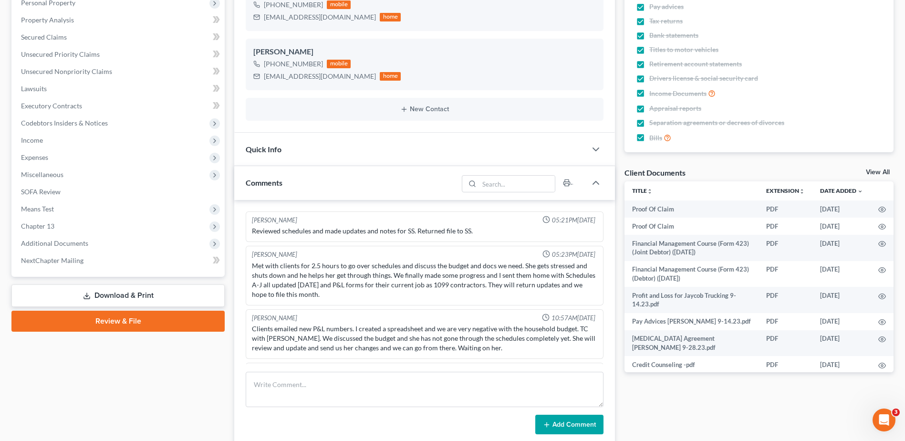
scroll to position [1778, 0]
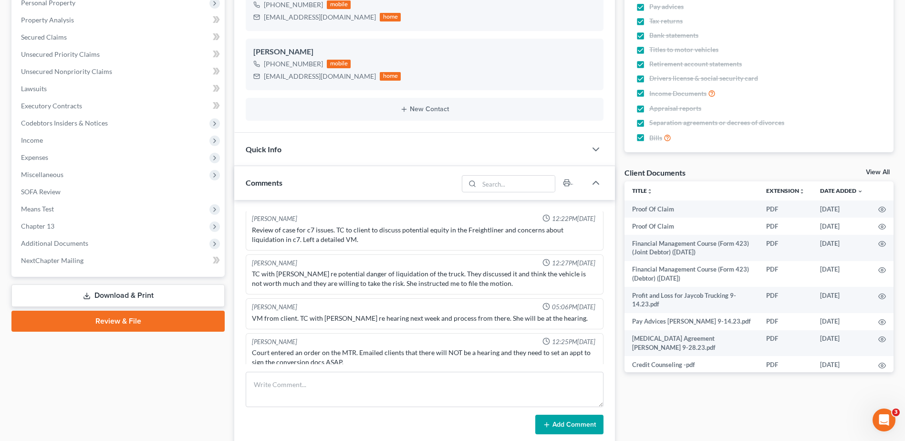
click at [275, 154] on span "Quick Info" at bounding box center [264, 148] width 36 height 9
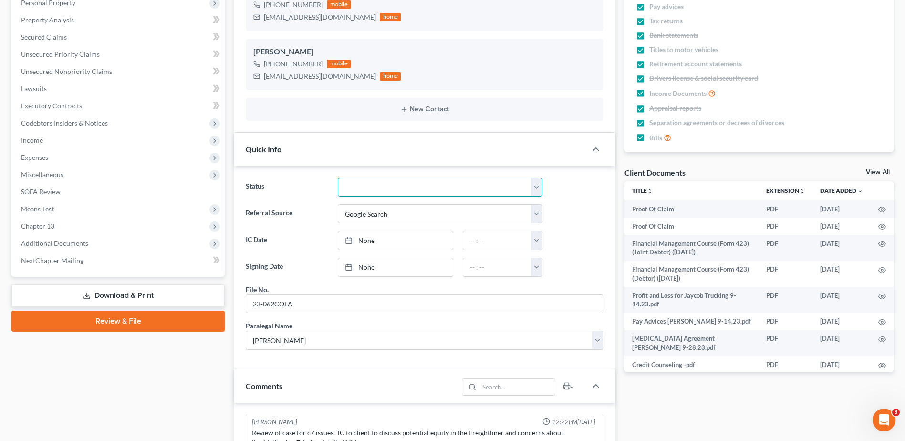
click at [366, 190] on select "Discharged Dismissed Filed In Progress Lead Lost Lead Ready to File To Review W…" at bounding box center [440, 186] width 205 height 19
select select "2"
click at [338, 177] on select "Discharged Dismissed Filed In Progress Lead Lost Lead Ready to File To Review W…" at bounding box center [440, 186] width 205 height 19
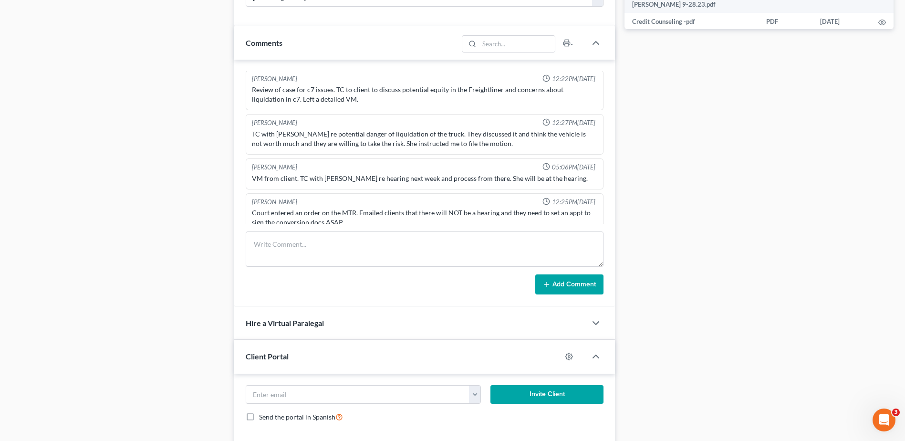
scroll to position [605, 0]
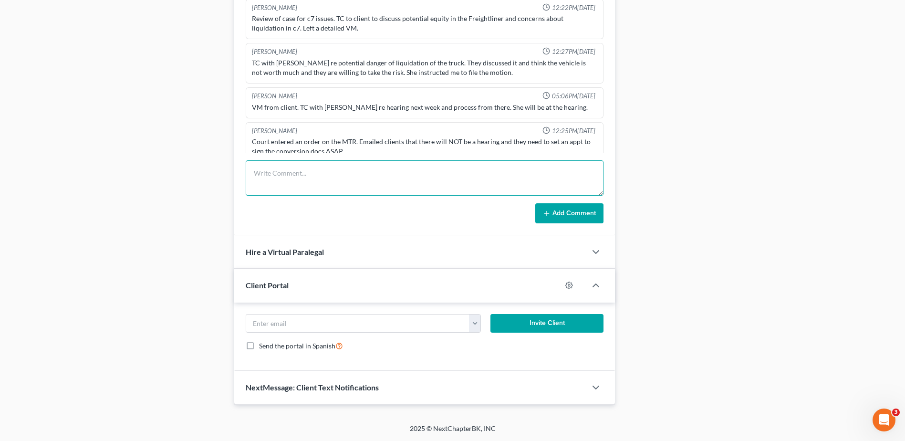
click at [294, 176] on textarea at bounding box center [425, 177] width 358 height 35
type textarea "case reinstated"
drag, startPoint x: 297, startPoint y: 156, endPoint x: 208, endPoint y: 153, distance: 89.2
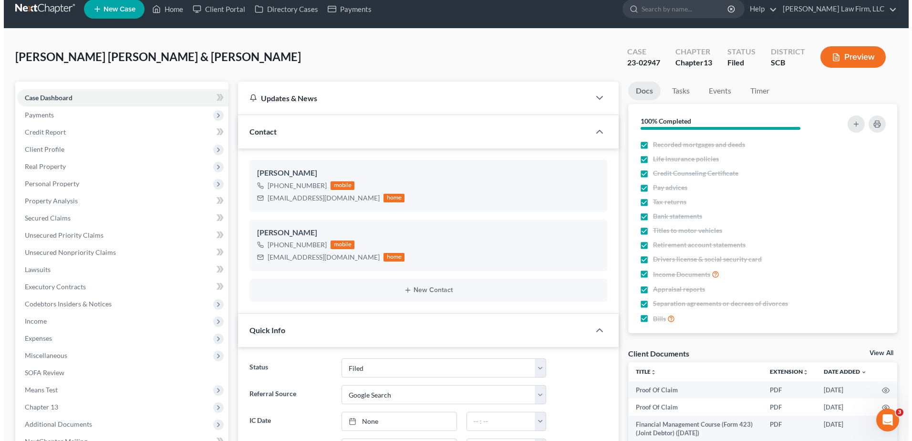
scroll to position [0, 0]
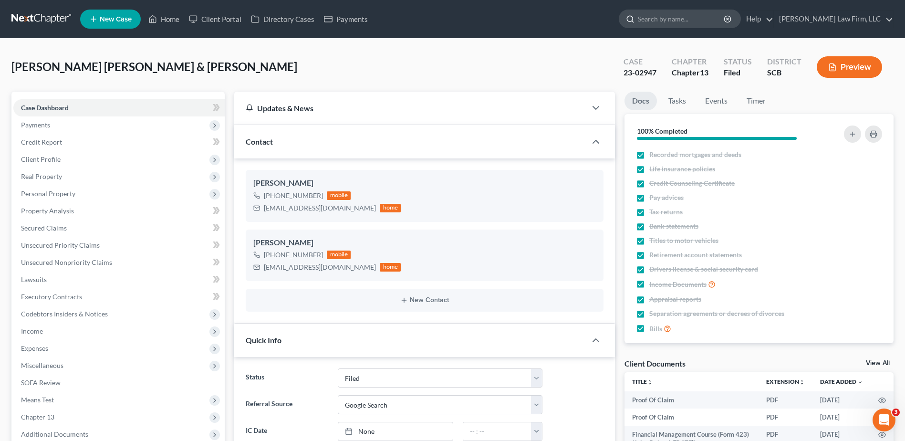
click at [670, 19] on input "search" at bounding box center [681, 19] width 87 height 18
type input "morris"
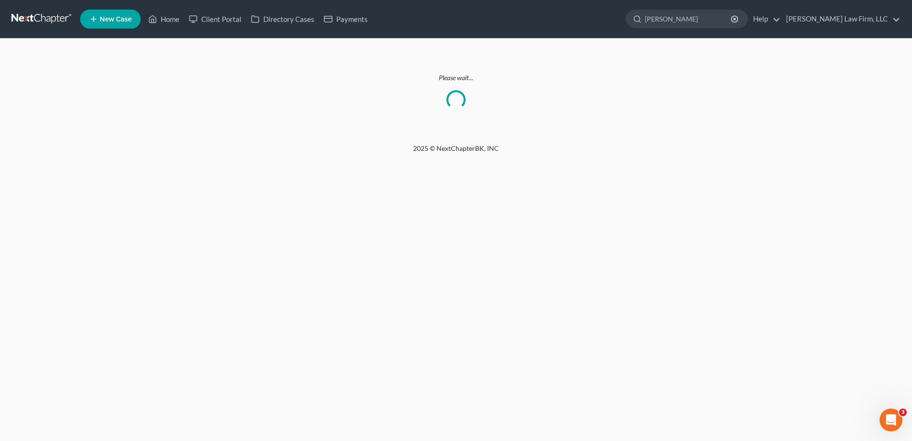
click at [45, 16] on link at bounding box center [41, 18] width 61 height 17
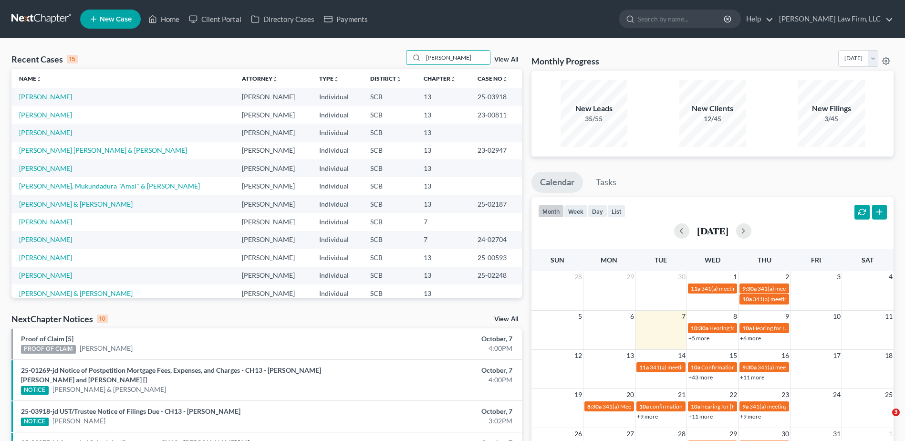
type input "morris"
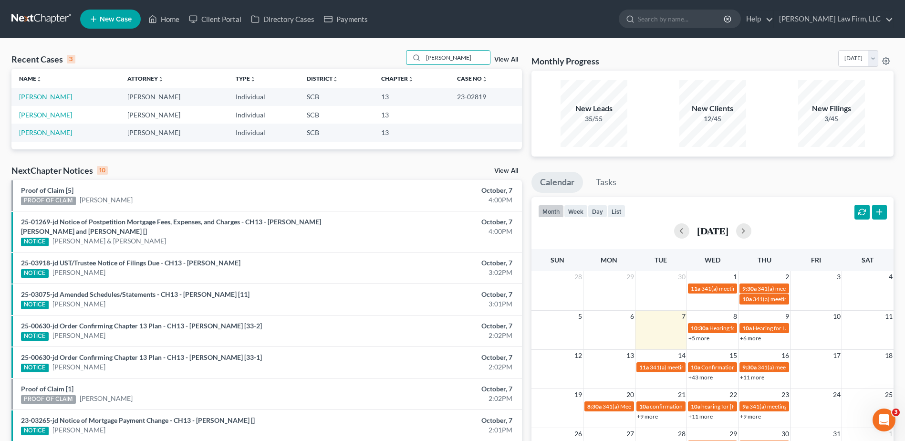
click at [51, 99] on link "Morris, Kasey" at bounding box center [45, 97] width 53 height 8
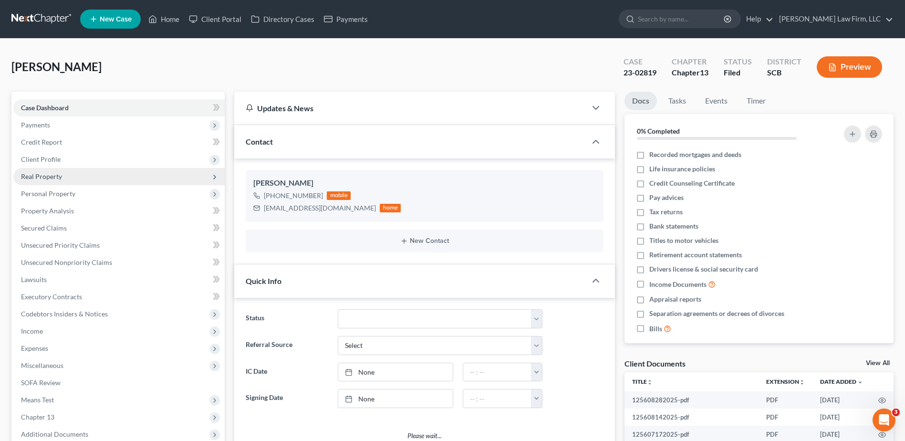
select select "0"
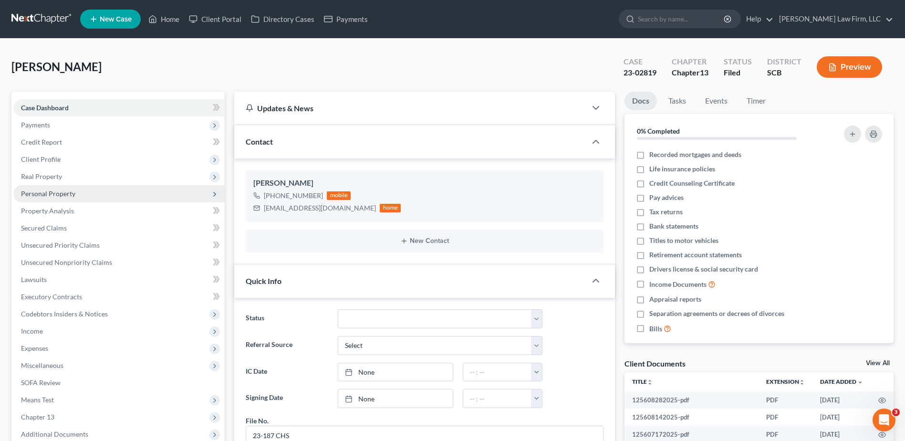
scroll to position [922, 0]
click at [41, 197] on span "Personal Property" at bounding box center [118, 193] width 211 height 17
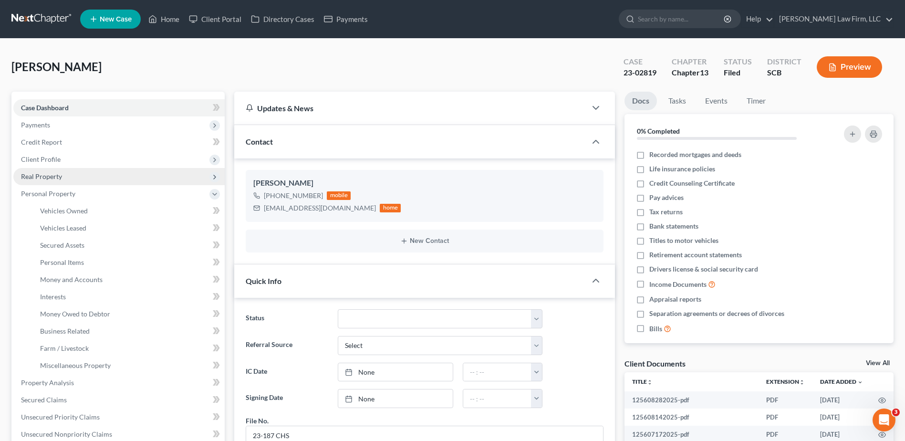
click at [42, 177] on span "Real Property" at bounding box center [41, 176] width 41 height 8
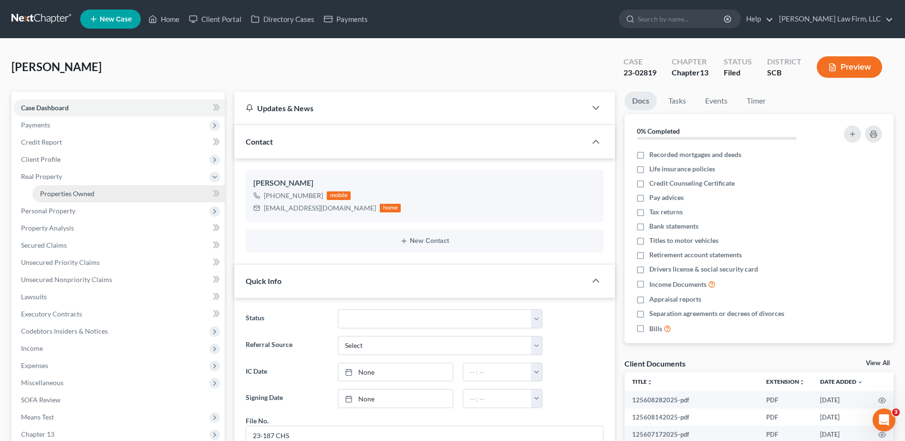
click at [51, 195] on span "Properties Owned" at bounding box center [67, 193] width 54 height 8
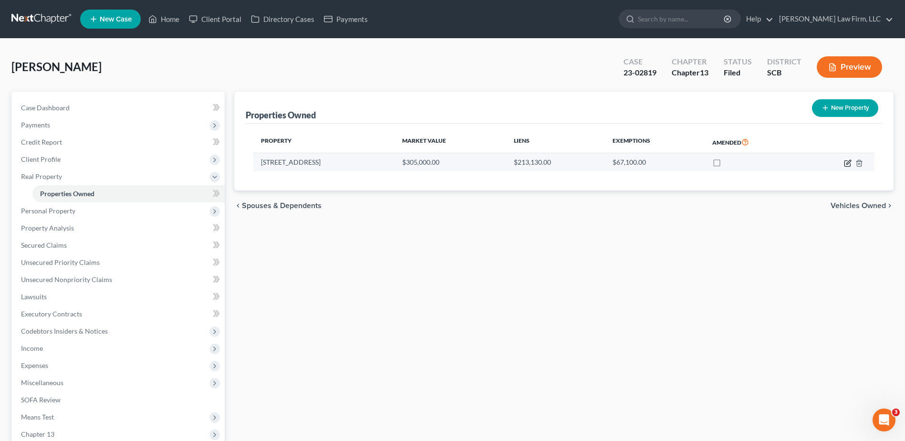
click at [845, 160] on icon "button" at bounding box center [847, 163] width 6 height 6
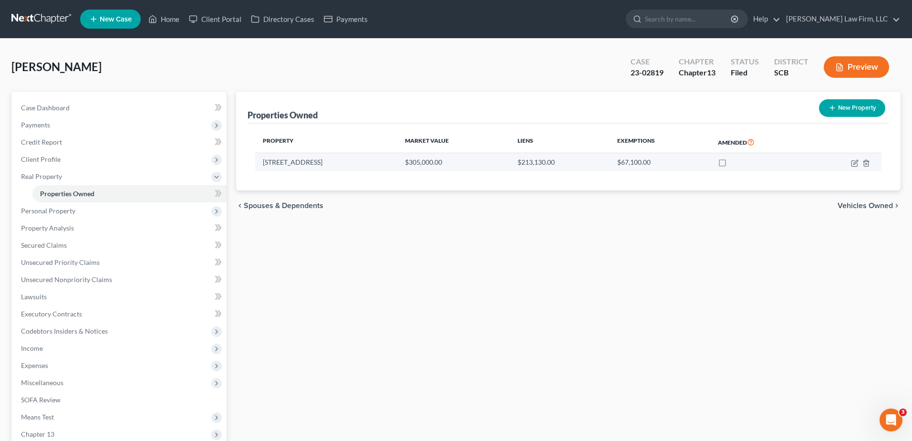
select select "42"
select select "0"
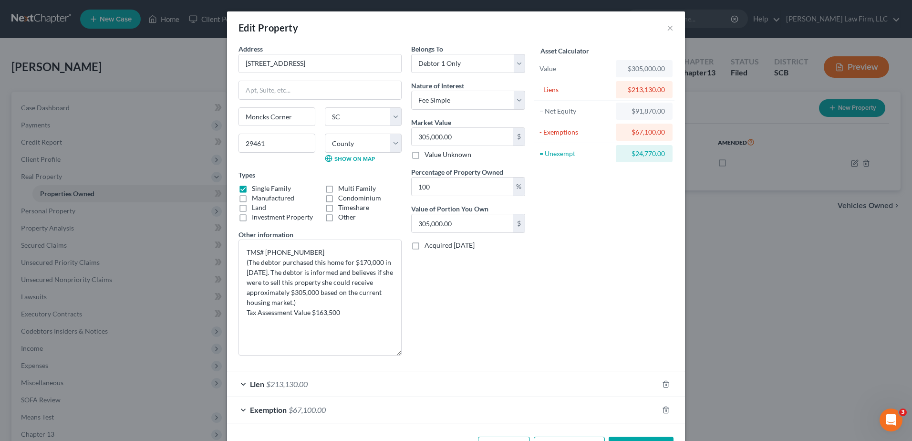
drag, startPoint x: 396, startPoint y: 273, endPoint x: 400, endPoint y: 353, distance: 80.7
click at [400, 353] on div "Address * 113 Junior Road Moncks Corner State AL AK AR AZ CA CO CT DE DC FL GA …" at bounding box center [320, 203] width 173 height 319
click at [667, 24] on button "×" at bounding box center [670, 27] width 7 height 11
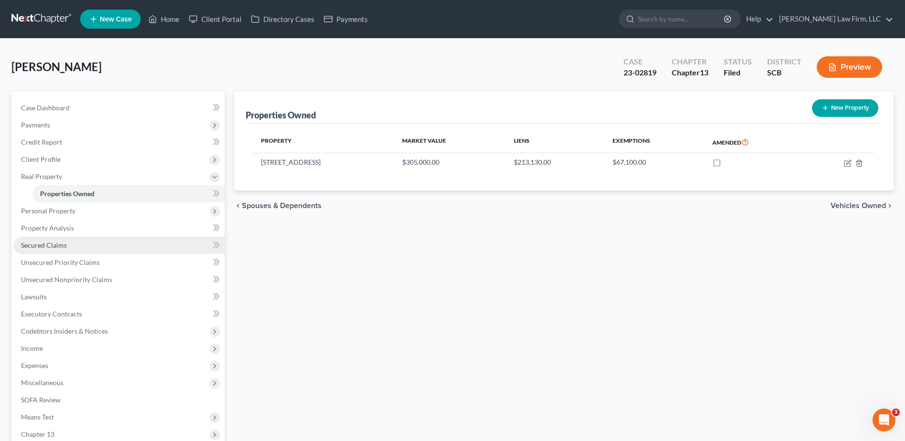
click at [53, 240] on link "Secured Claims" at bounding box center [118, 245] width 211 height 17
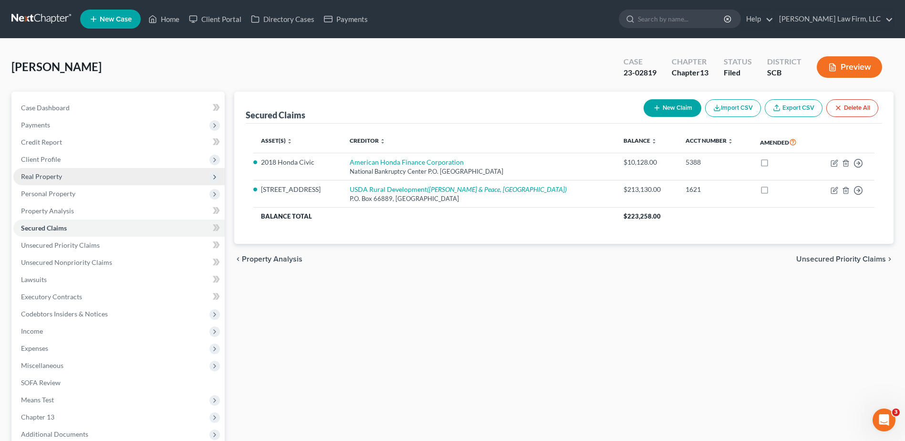
click at [38, 178] on span "Real Property" at bounding box center [41, 176] width 41 height 8
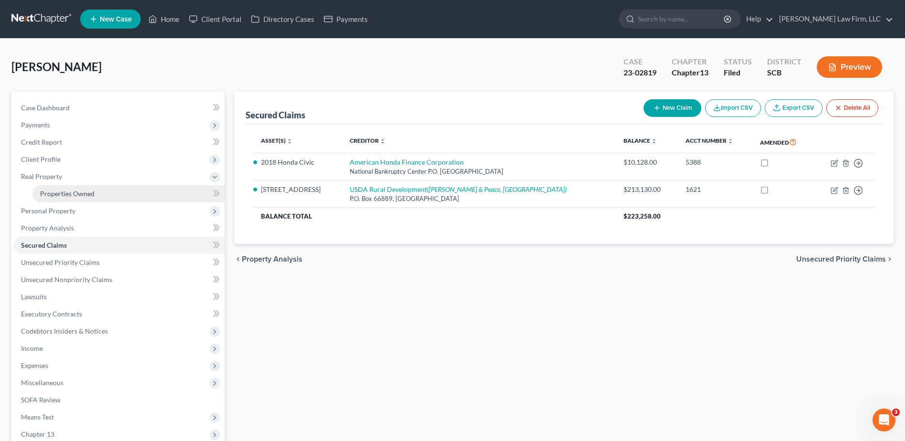
click at [62, 190] on span "Properties Owned" at bounding box center [67, 193] width 54 height 8
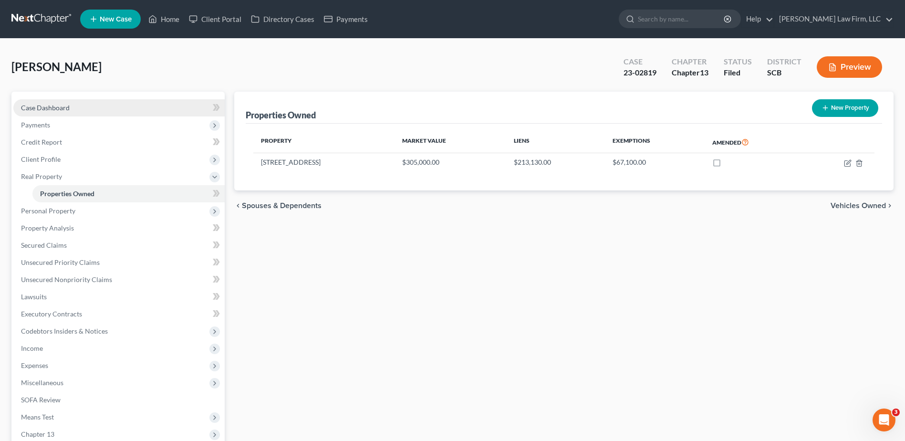
click at [38, 106] on span "Case Dashboard" at bounding box center [45, 107] width 49 height 8
select select "0"
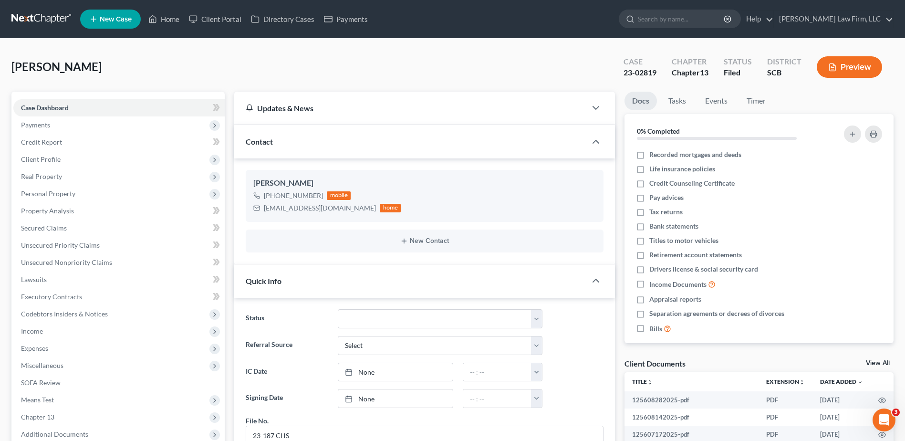
drag, startPoint x: 49, startPoint y: 26, endPoint x: 29, endPoint y: 26, distance: 20.0
click at [49, 26] on link at bounding box center [41, 18] width 61 height 17
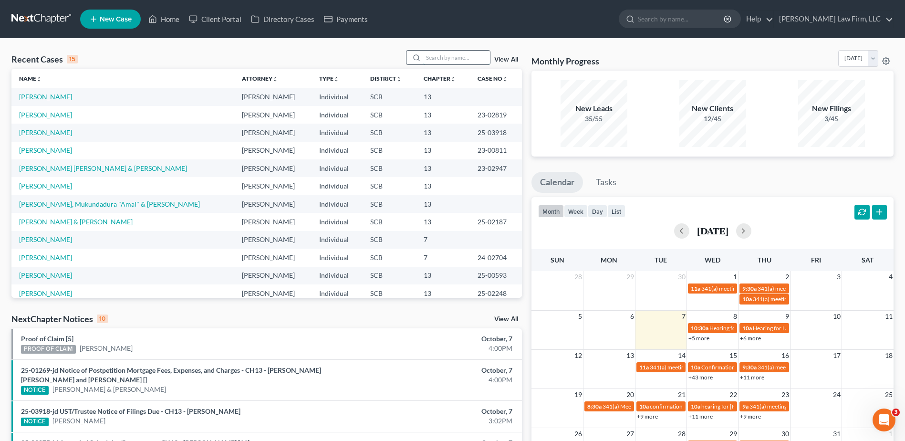
click at [451, 57] on input "search" at bounding box center [456, 58] width 67 height 14
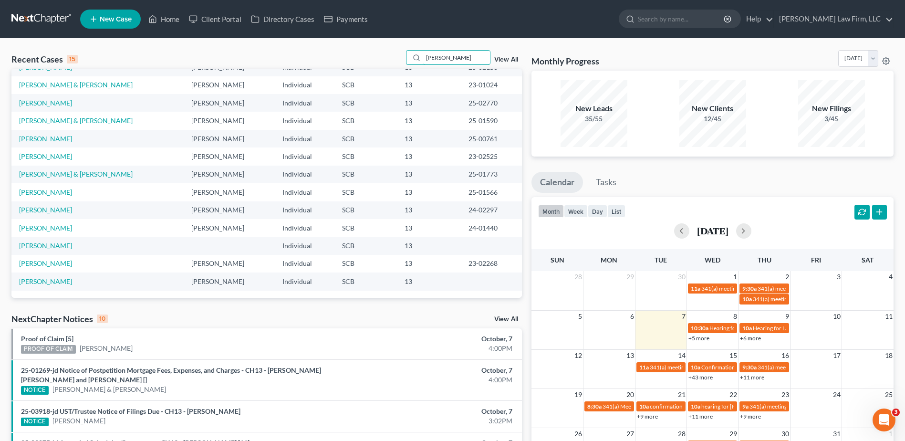
drag, startPoint x: 371, startPoint y: 43, endPoint x: 368, endPoint y: 61, distance: 17.8
click at [370, 46] on div "Recent Cases 15 wright View All Name unfold_more expand_more expand_less Attorn…" at bounding box center [452, 364] width 905 height 650
type input "gloria"
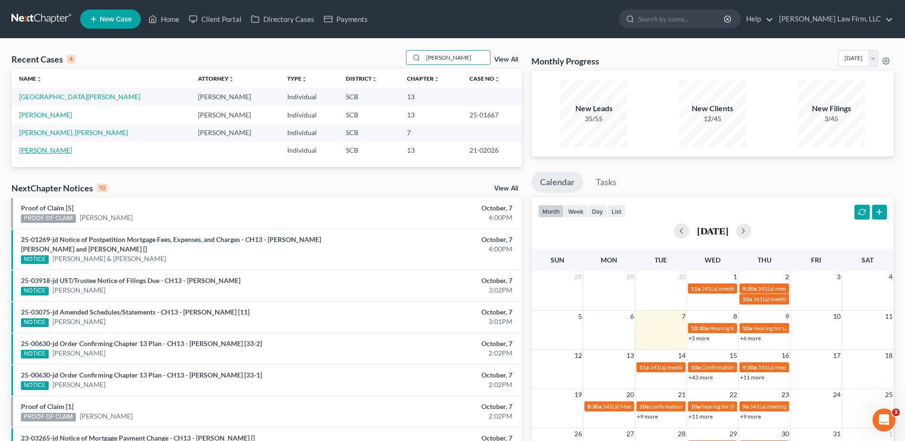
click at [57, 151] on link "Wright, Gloria Elizabeth" at bounding box center [45, 150] width 53 height 8
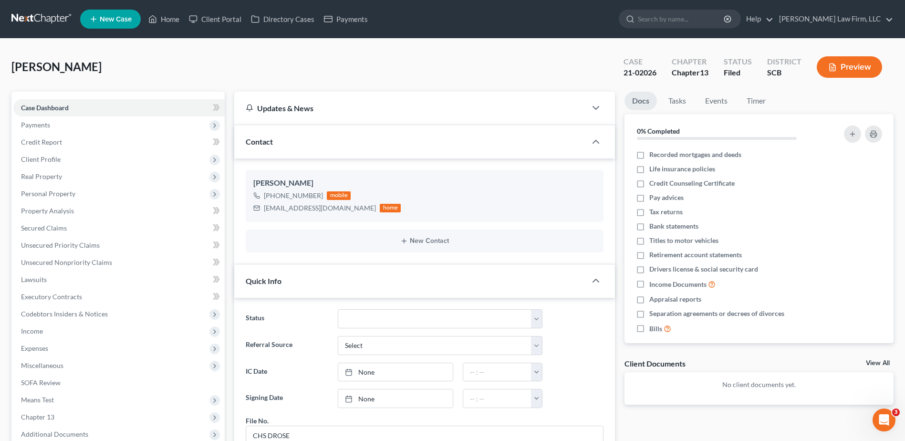
click at [33, 19] on link at bounding box center [41, 18] width 61 height 17
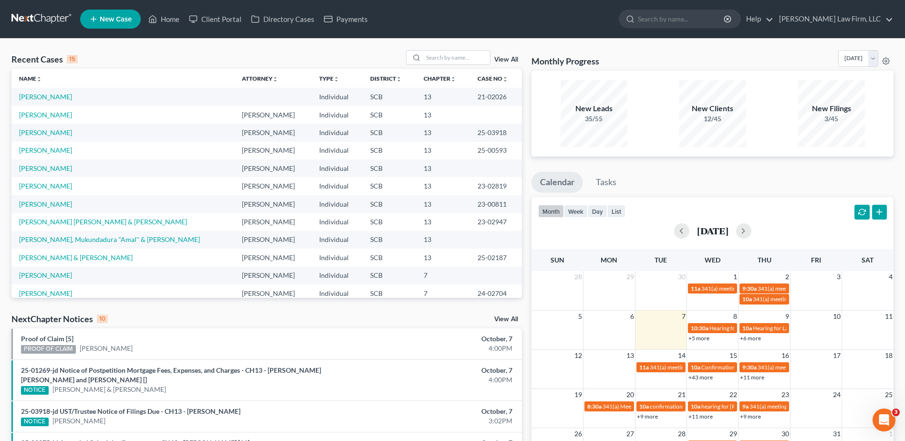
click at [24, 16] on link at bounding box center [41, 18] width 61 height 17
click at [65, 92] on td "[PERSON_NAME]" at bounding box center [122, 97] width 223 height 18
click at [63, 95] on link "[PERSON_NAME]" at bounding box center [45, 97] width 53 height 8
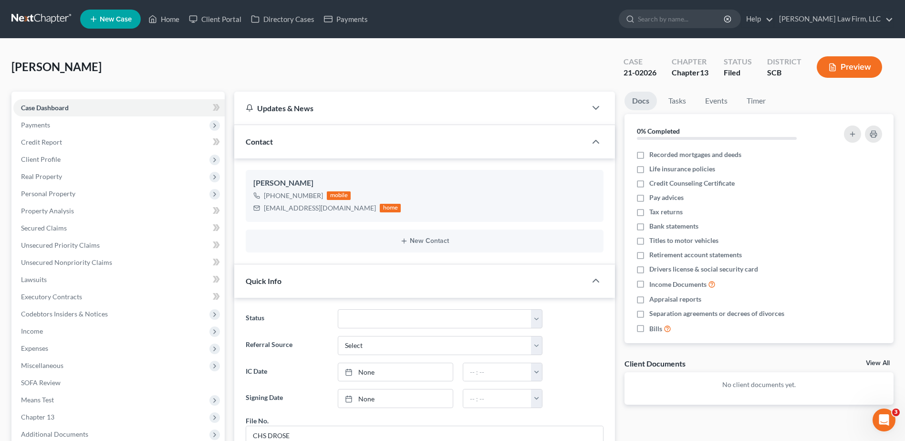
drag, startPoint x: 38, startPoint y: 17, endPoint x: 7, endPoint y: 10, distance: 31.6
click at [36, 16] on link at bounding box center [41, 18] width 61 height 17
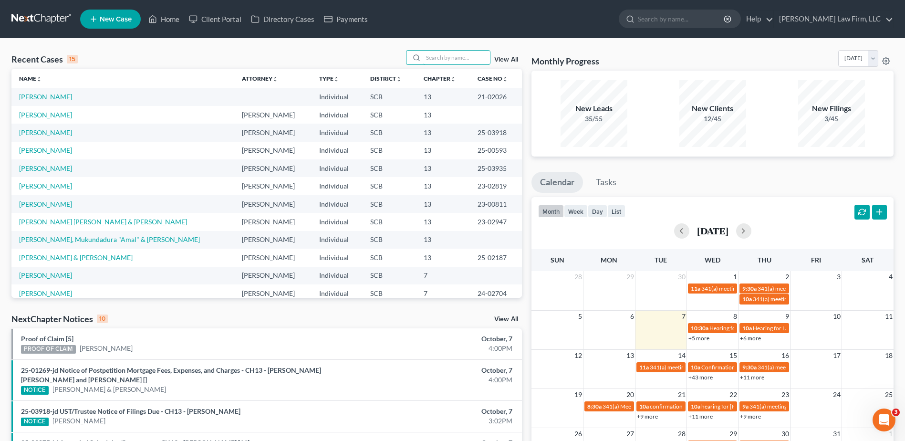
drag, startPoint x: 460, startPoint y: 62, endPoint x: 459, endPoint y: 76, distance: 14.8
click at [459, 65] on div "Recent Cases 15 View All" at bounding box center [266, 59] width 510 height 19
type input "[PERSON_NAME]"
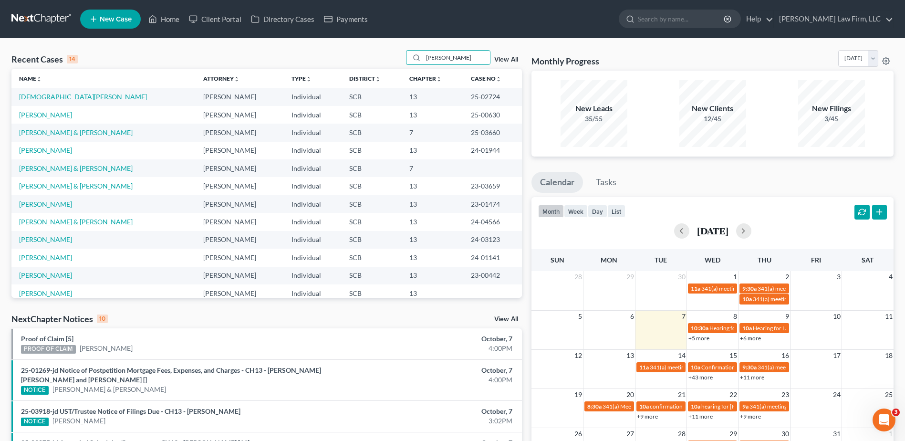
click at [44, 96] on link "[DEMOGRAPHIC_DATA][PERSON_NAME]" at bounding box center [83, 97] width 128 height 8
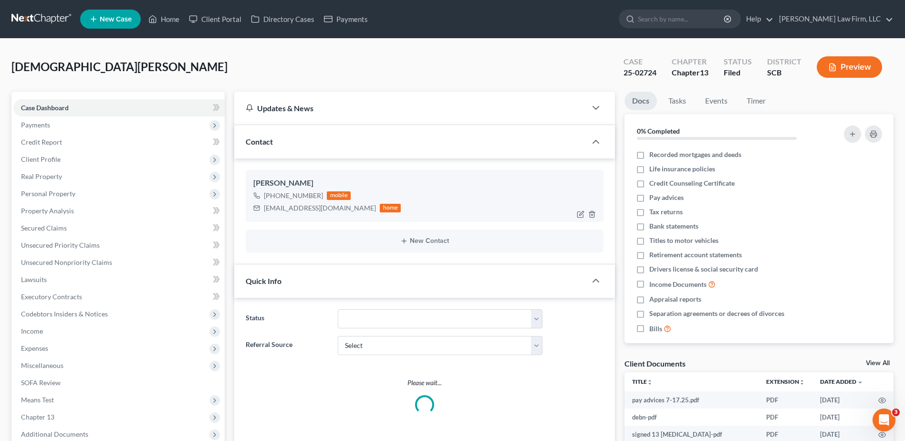
select select "0"
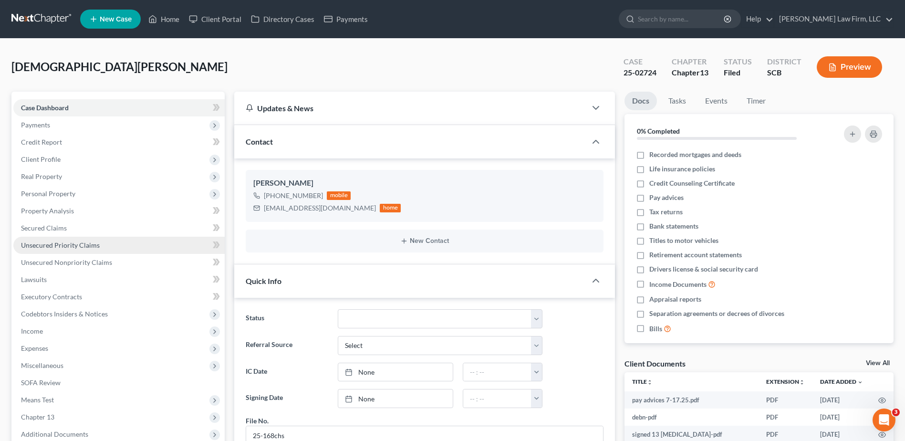
scroll to position [95, 0]
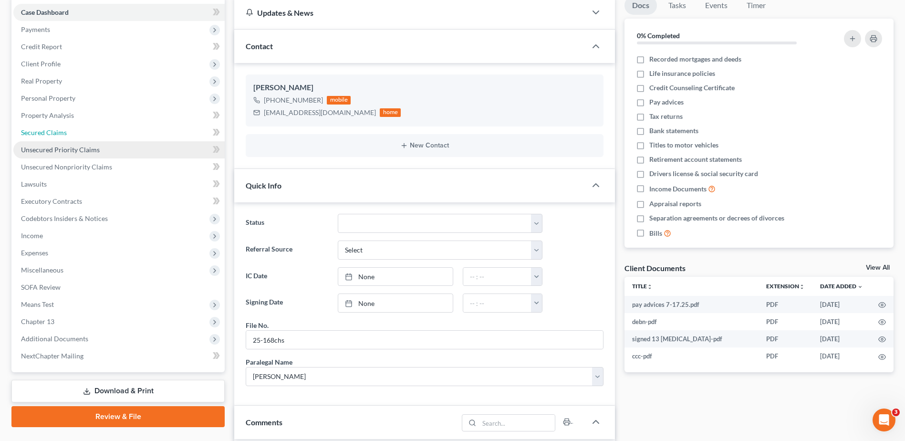
drag, startPoint x: 54, startPoint y: 128, endPoint x: 82, endPoint y: 143, distance: 31.6
click at [54, 128] on span "Secured Claims" at bounding box center [44, 132] width 46 height 8
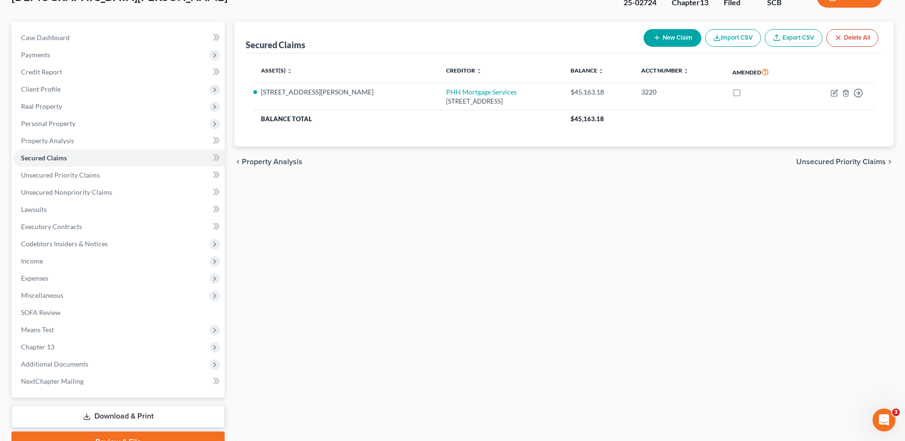
scroll to position [48, 0]
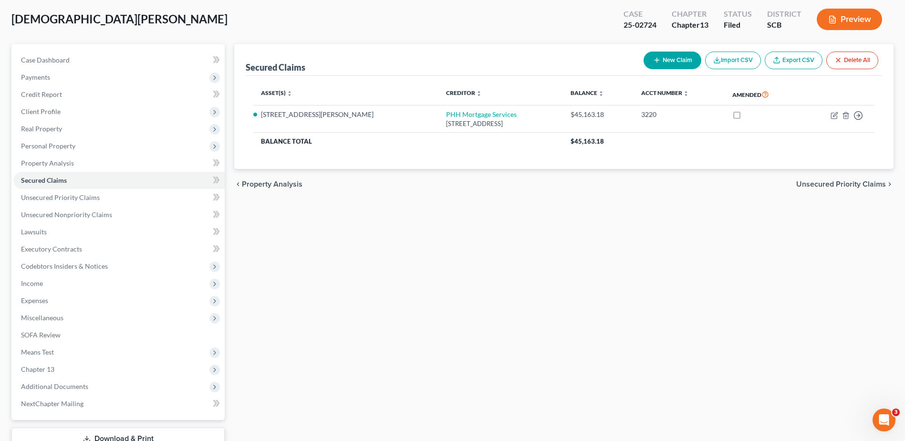
click at [839, 26] on button "Preview" at bounding box center [848, 19] width 65 height 21
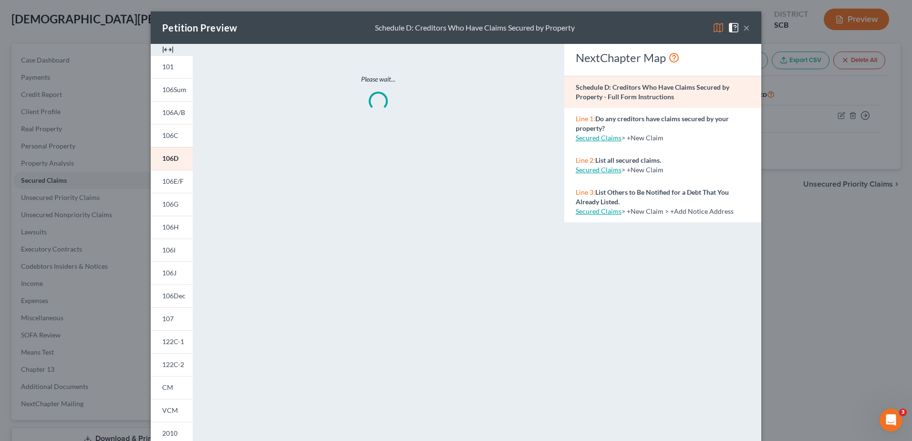
click at [743, 29] on button "×" at bounding box center [746, 27] width 7 height 11
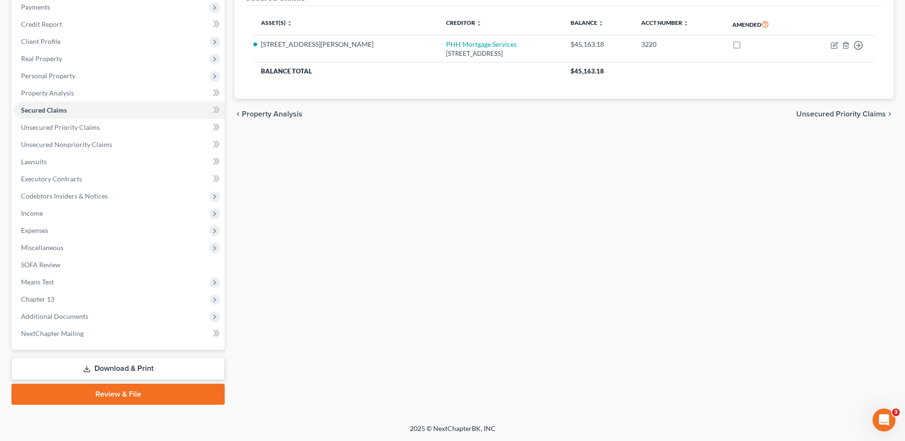
click at [100, 369] on link "Download & Print" at bounding box center [117, 368] width 213 height 22
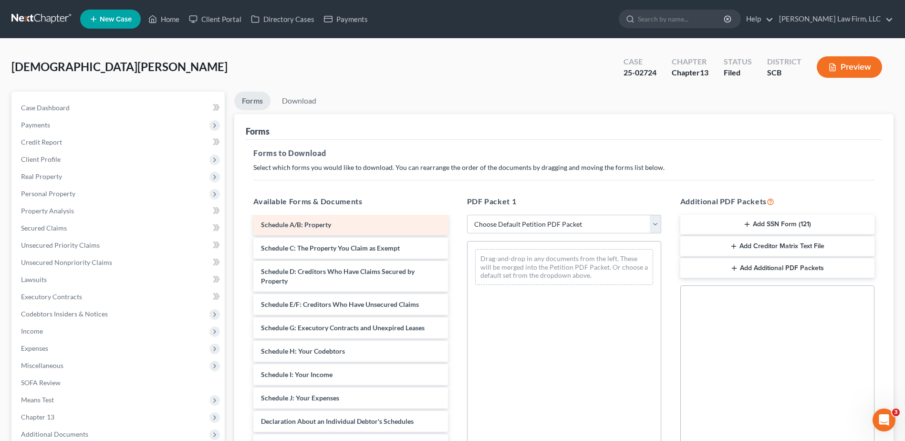
scroll to position [95, 0]
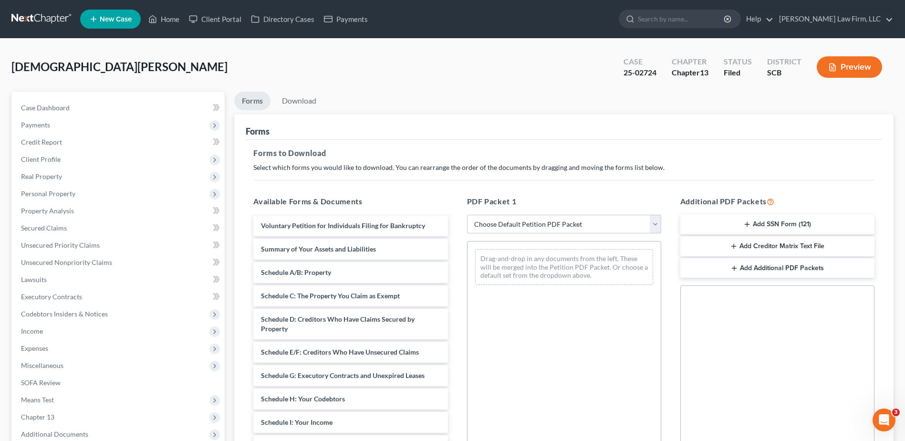
click at [548, 231] on select "Choose Default Petition PDF Packet Complete Bankruptcy Petition (all forms and …" at bounding box center [564, 224] width 194 height 19
select select "2"
click at [467, 215] on select "Choose Default Petition PDF Packet Complete Bankruptcy Petition (all forms and …" at bounding box center [564, 224] width 194 height 19
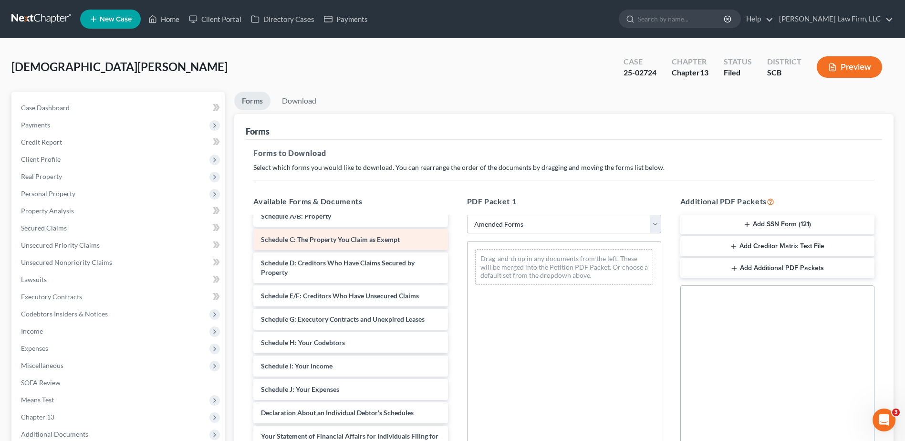
scroll to position [48, 0]
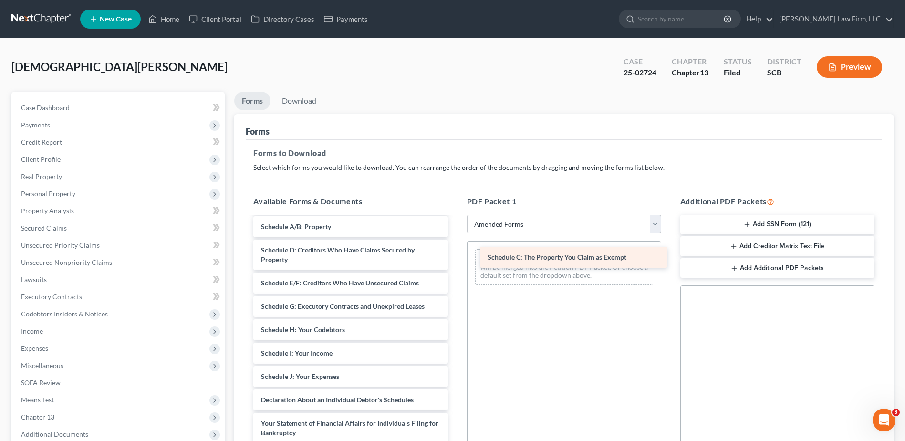
drag, startPoint x: 339, startPoint y: 249, endPoint x: 564, endPoint y: 257, distance: 225.2
click at [455, 257] on div "Schedule C: The Property You Claim as Exempt Voluntary Petition for Individuals…" at bounding box center [350, 380] width 209 height 423
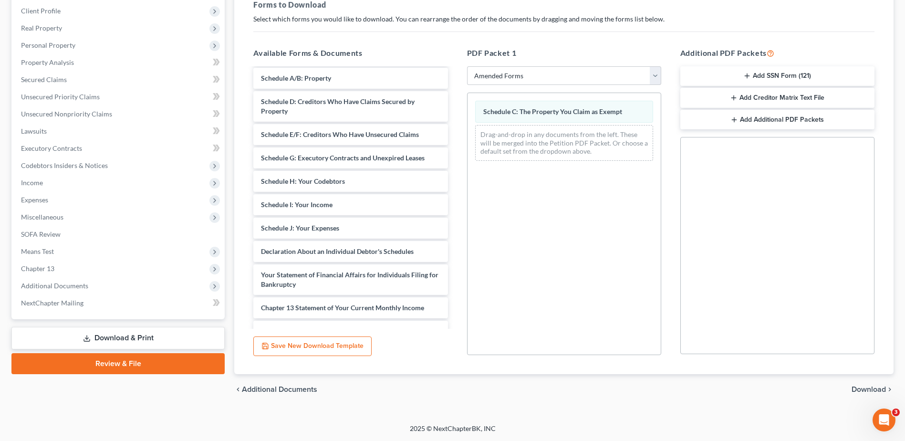
click at [870, 387] on span "Download" at bounding box center [868, 389] width 34 height 8
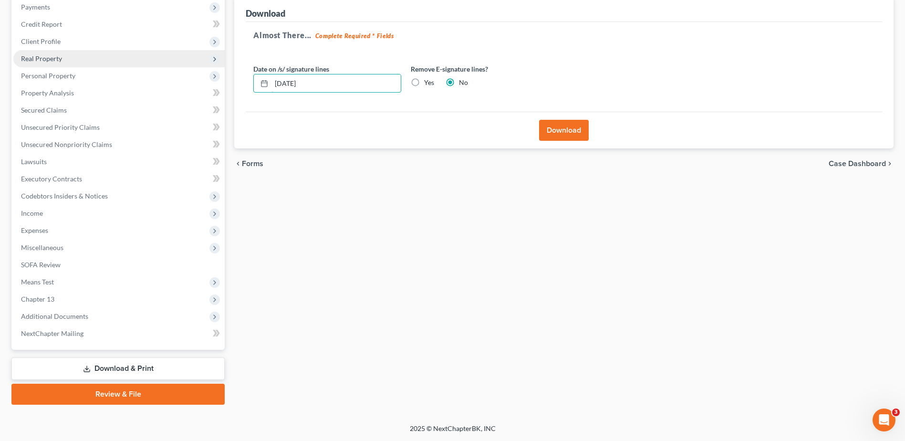
drag, startPoint x: 219, startPoint y: 66, endPoint x: 165, endPoint y: 65, distance: 53.4
click at [166, 65] on div "Petition Navigation Case Dashboard Payments Invoices Payments Payments Credit R…" at bounding box center [452, 189] width 891 height 431
click at [424, 82] on label "Yes" at bounding box center [429, 83] width 10 height 10
click at [428, 82] on input "Yes" at bounding box center [431, 81] width 6 height 6
radio input "true"
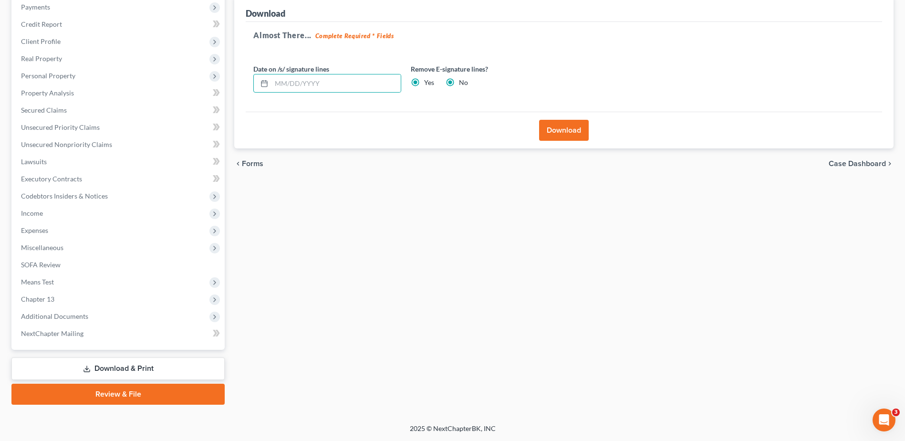
radio input "false"
click at [551, 129] on button "Download" at bounding box center [564, 130] width 50 height 21
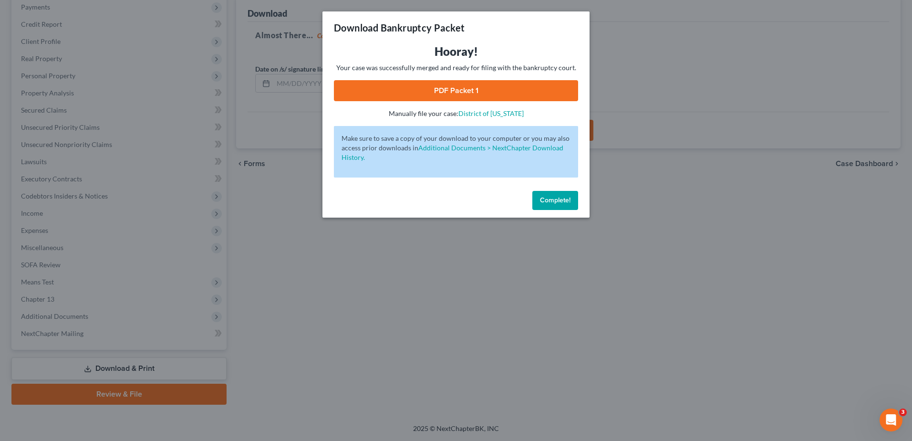
click at [463, 84] on link "PDF Packet 1" at bounding box center [456, 90] width 244 height 21
drag, startPoint x: 549, startPoint y: 196, endPoint x: 516, endPoint y: 191, distance: 33.7
click at [549, 196] on span "Complete!" at bounding box center [555, 200] width 31 height 8
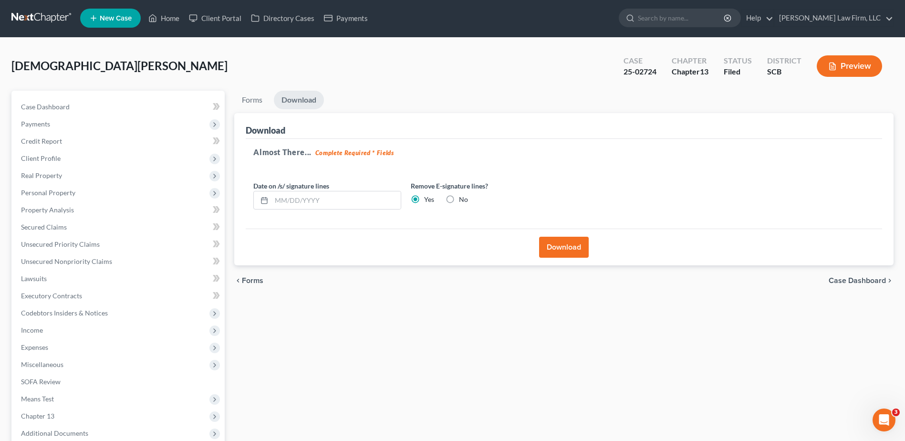
scroll to position [0, 0]
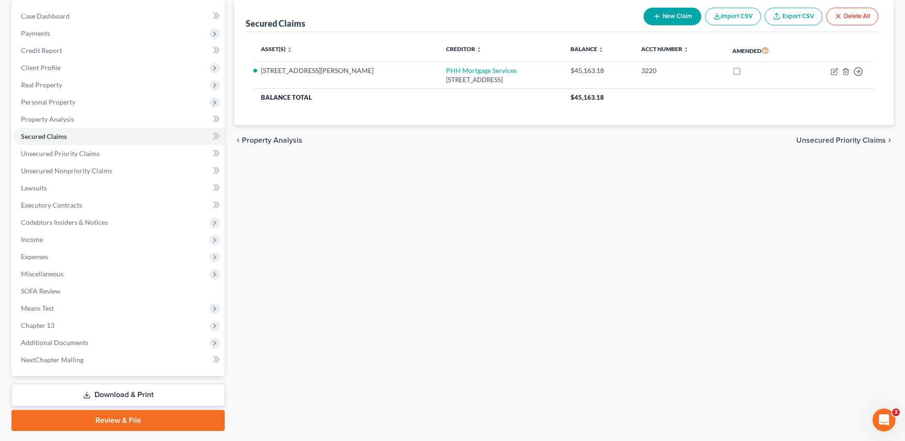
scroll to position [70, 0]
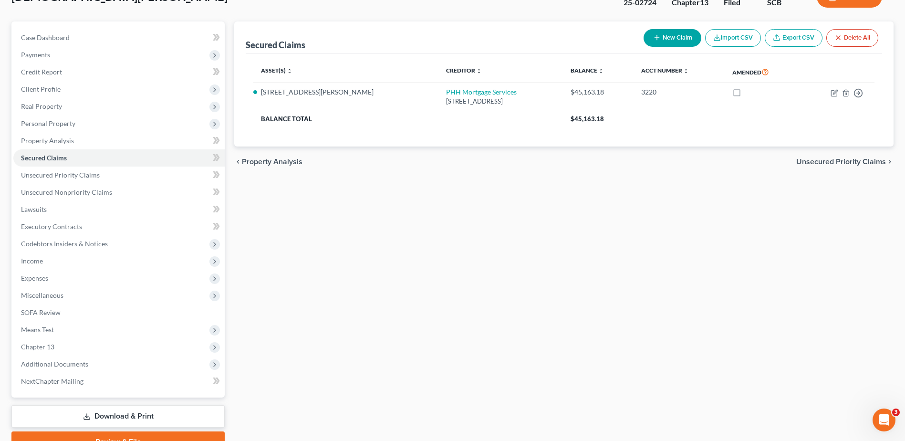
click at [132, 413] on link "Download & Print" at bounding box center [117, 416] width 213 height 22
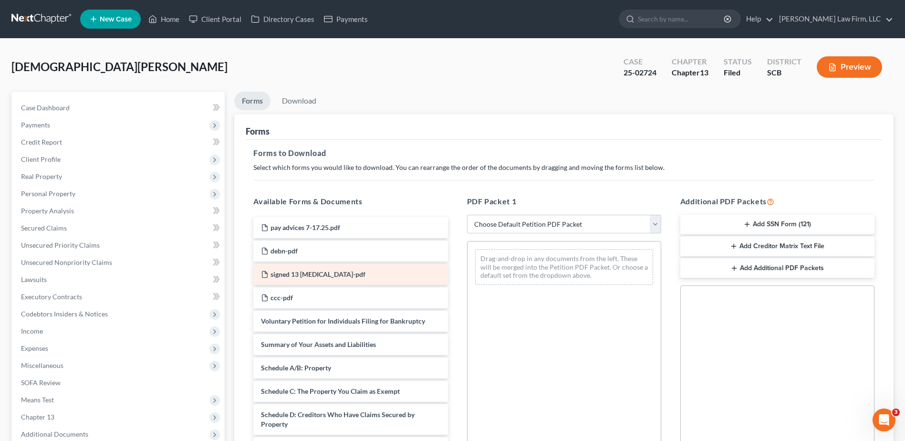
scroll to position [48, 0]
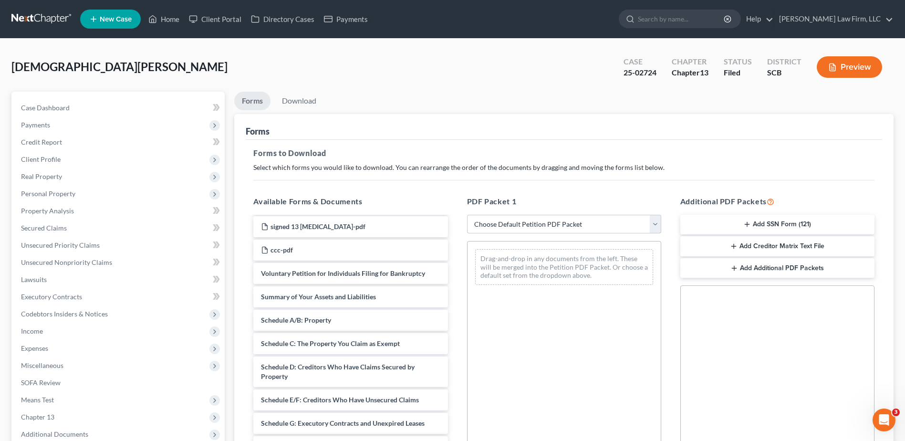
click at [501, 230] on select "Choose Default Petition PDF Packet Complete Bankruptcy Petition (all forms and …" at bounding box center [564, 224] width 194 height 19
select select "2"
click at [467, 215] on select "Choose Default Petition PDF Packet Complete Bankruptcy Petition (all forms and …" at bounding box center [564, 224] width 194 height 19
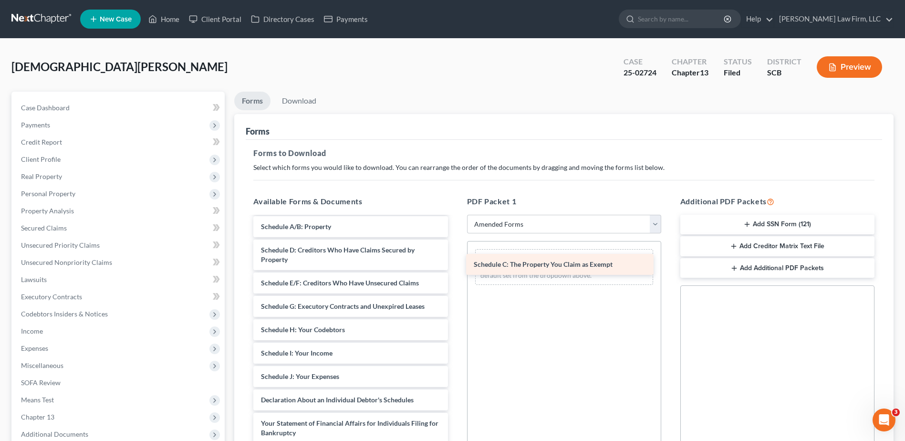
drag, startPoint x: 348, startPoint y: 247, endPoint x: 559, endPoint y: 261, distance: 211.7
click at [455, 261] on div "Schedule C: The Property You Claim as Exempt Voluntary Petition for Individuals…" at bounding box center [350, 380] width 209 height 423
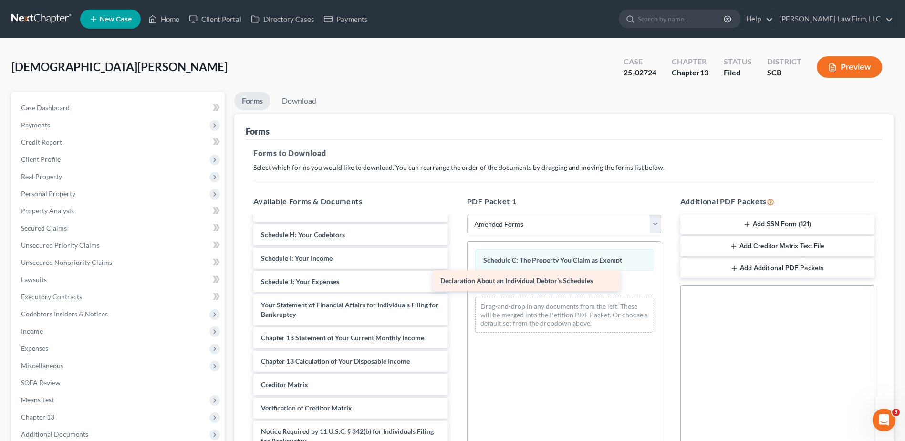
scroll to position [143, 0]
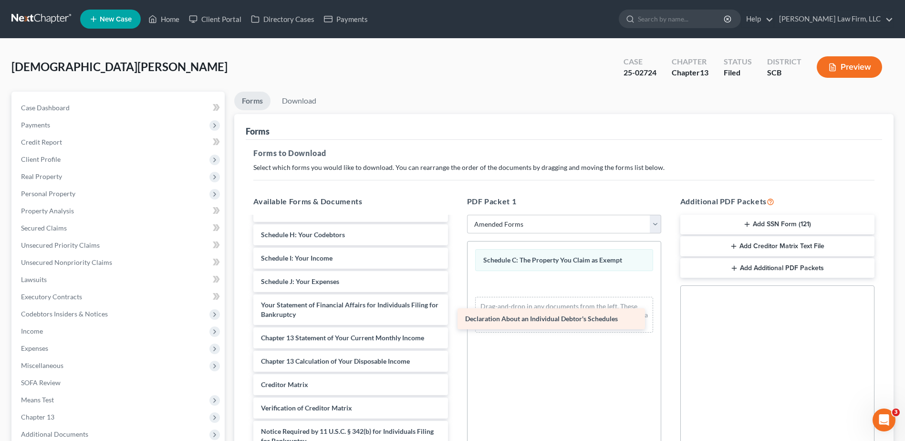
drag, startPoint x: 323, startPoint y: 275, endPoint x: 527, endPoint y: 312, distance: 207.5
click at [455, 312] on div "Declaration About an Individual Debtor's Schedules Voluntary Petition for Indiv…" at bounding box center [350, 274] width 209 height 400
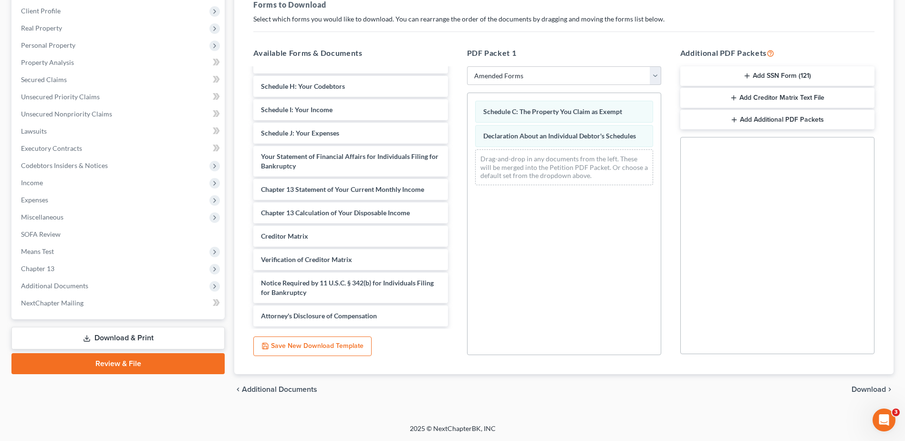
click at [855, 385] on span "Download" at bounding box center [868, 389] width 34 height 8
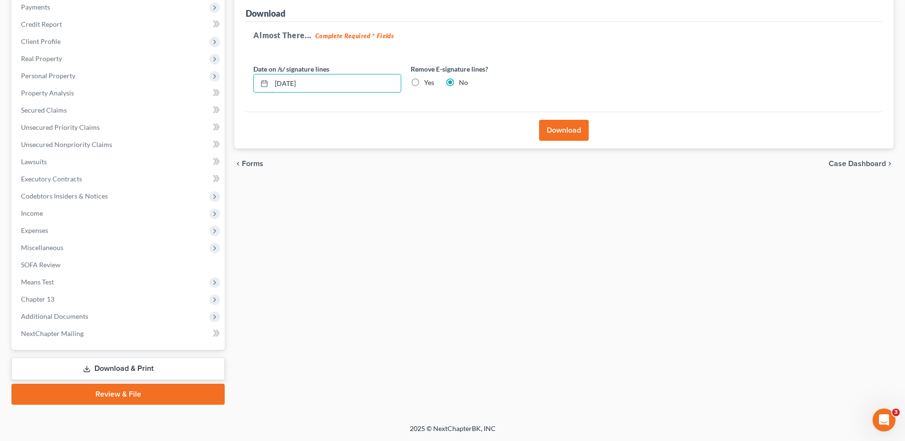
drag, startPoint x: 308, startPoint y: 78, endPoint x: 235, endPoint y: 74, distance: 73.5
click at [237, 73] on div "Download Almost There... Complete Required * Fields Date on /s/ signature lines…" at bounding box center [563, 72] width 659 height 153
click at [424, 78] on label "Yes" at bounding box center [429, 83] width 10 height 10
click at [428, 78] on input "Yes" at bounding box center [431, 81] width 6 height 6
radio input "true"
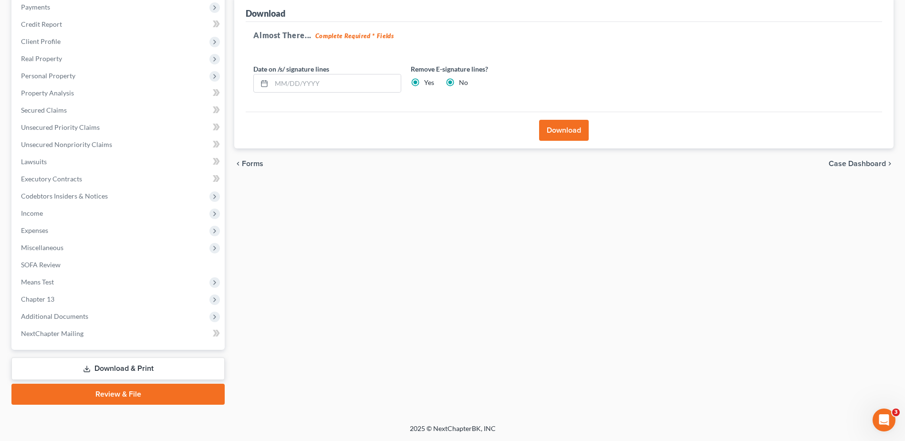
radio input "false"
click at [574, 130] on button "Download" at bounding box center [564, 130] width 50 height 21
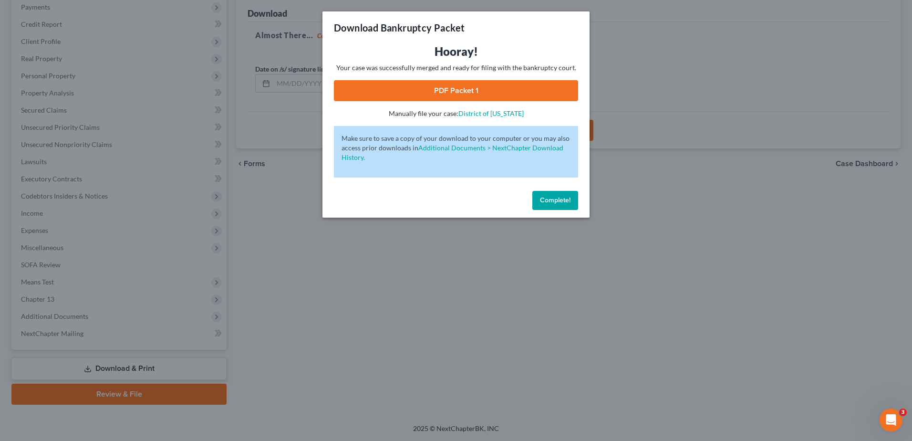
click at [550, 196] on span "Complete!" at bounding box center [555, 200] width 31 height 8
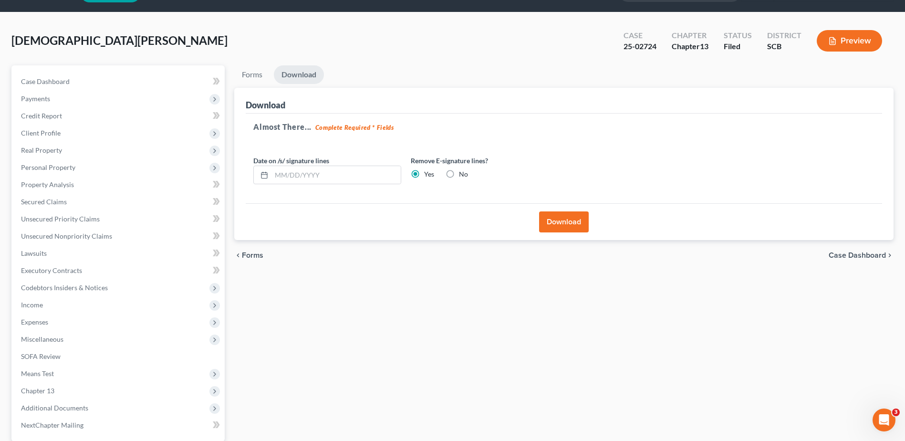
scroll to position [22, 0]
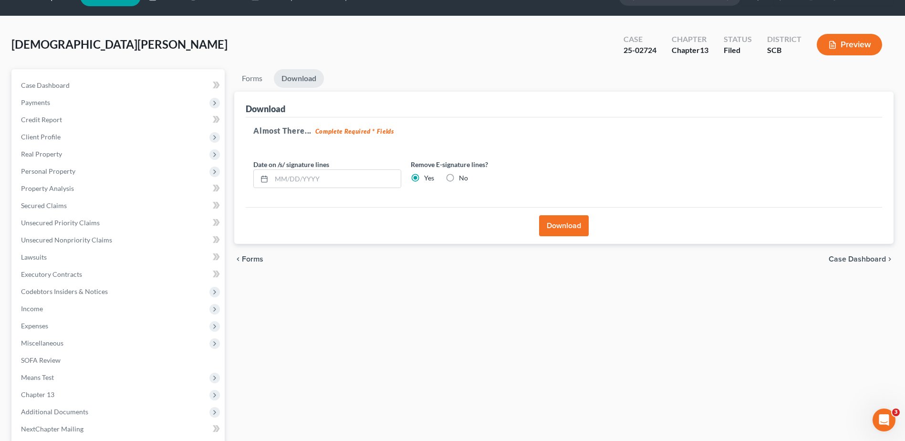
click at [566, 223] on button "Download" at bounding box center [564, 225] width 50 height 21
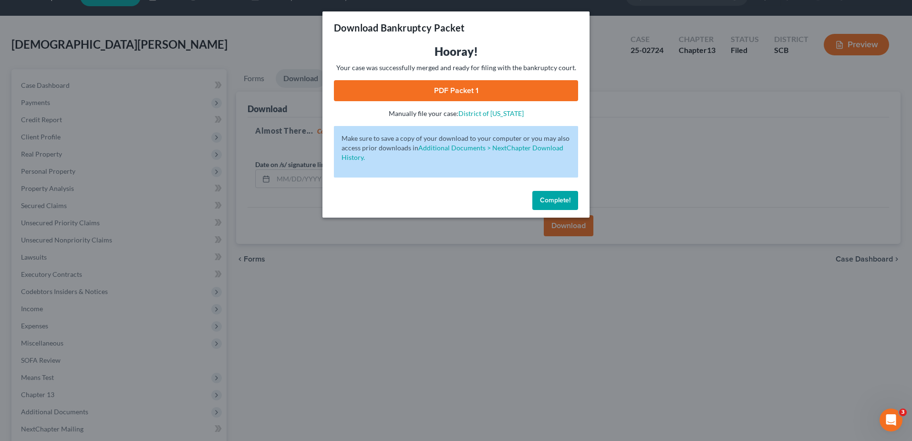
click at [466, 89] on link "PDF Packet 1" at bounding box center [456, 90] width 244 height 21
drag, startPoint x: 657, startPoint y: 152, endPoint x: 761, endPoint y: 52, distance: 144.7
click at [657, 152] on div "Download Bankruptcy Packet Hooray! Your case was successfully merged and ready …" at bounding box center [456, 220] width 912 height 441
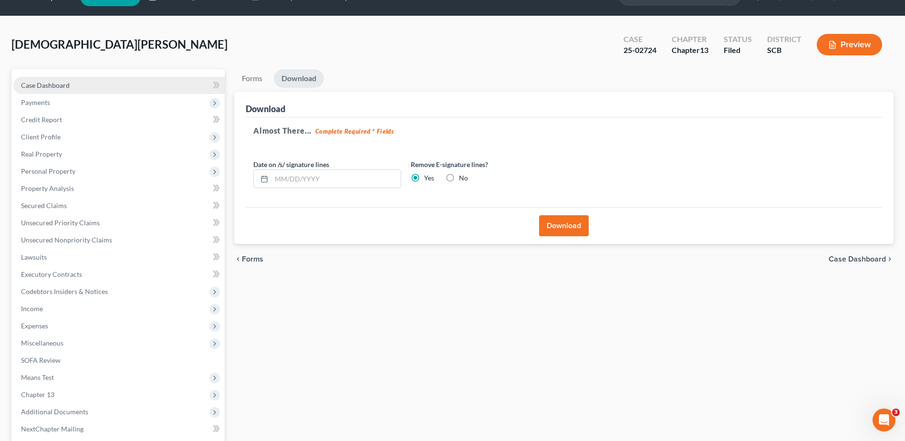
click at [54, 81] on span "Case Dashboard" at bounding box center [45, 85] width 49 height 8
select select "0"
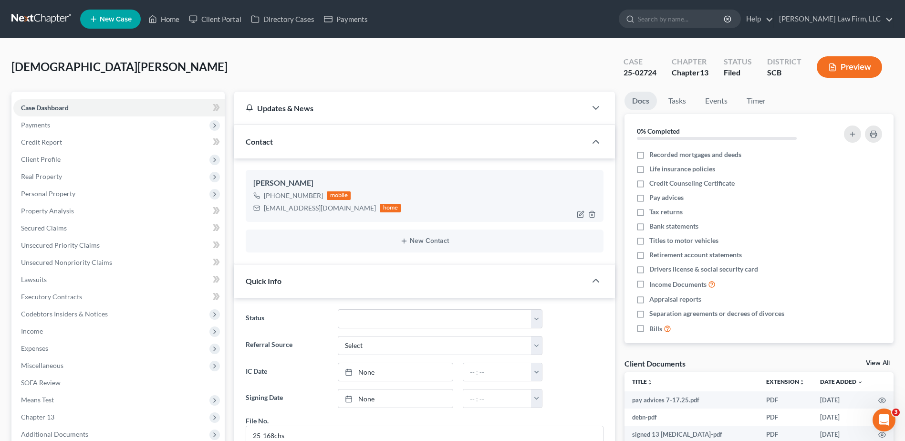
scroll to position [540, 0]
drag, startPoint x: 264, startPoint y: 207, endPoint x: 335, endPoint y: 215, distance: 71.5
click at [335, 215] on div "[PERSON_NAME] [PHONE_NUMBER] mobile [EMAIL_ADDRESS][DOMAIN_NAME] home" at bounding box center [425, 196] width 358 height 52
copy div "[EMAIL_ADDRESS][DOMAIN_NAME]"
